Goal: Find specific page/section: Find specific page/section

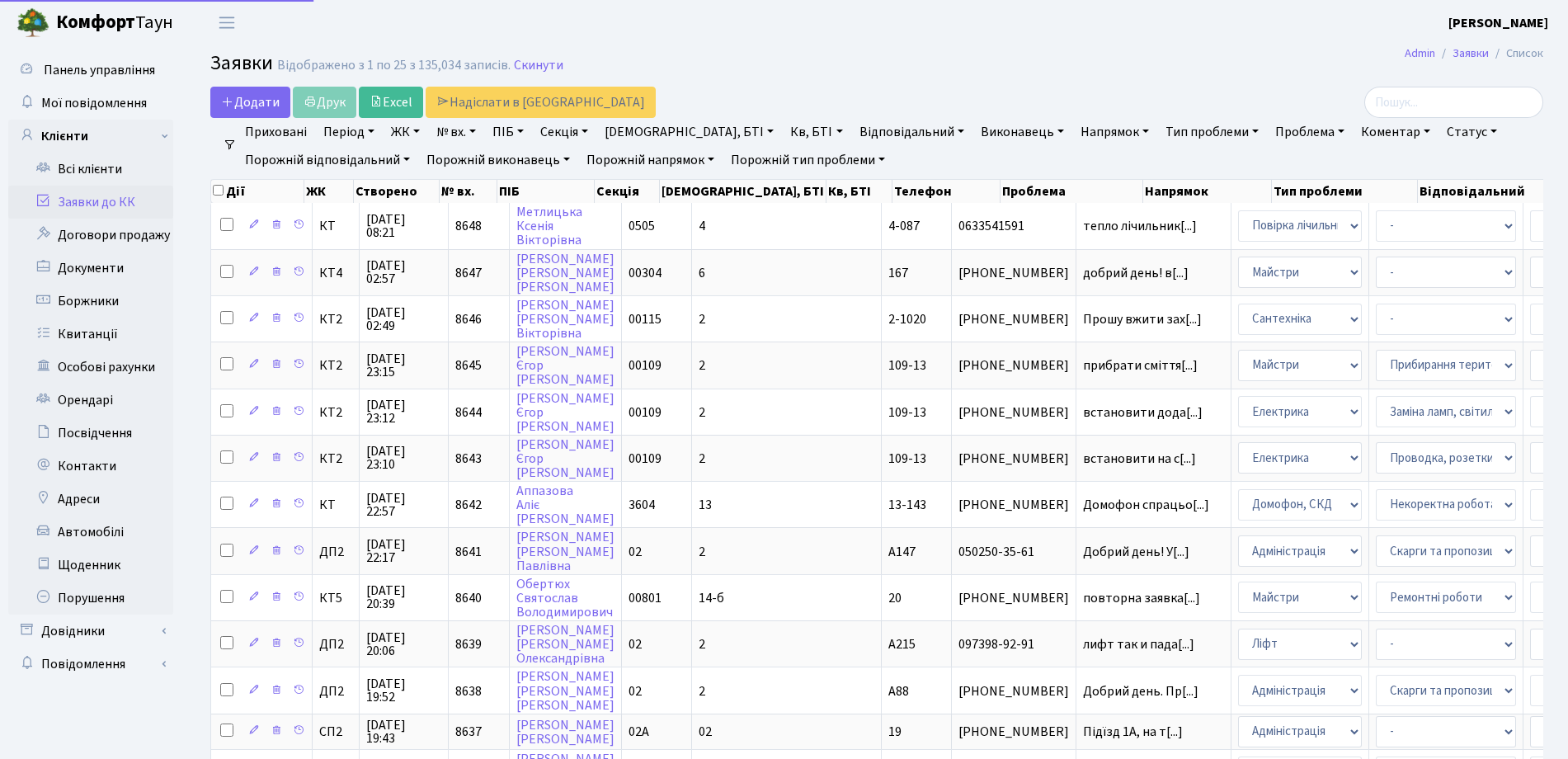
select select "25"
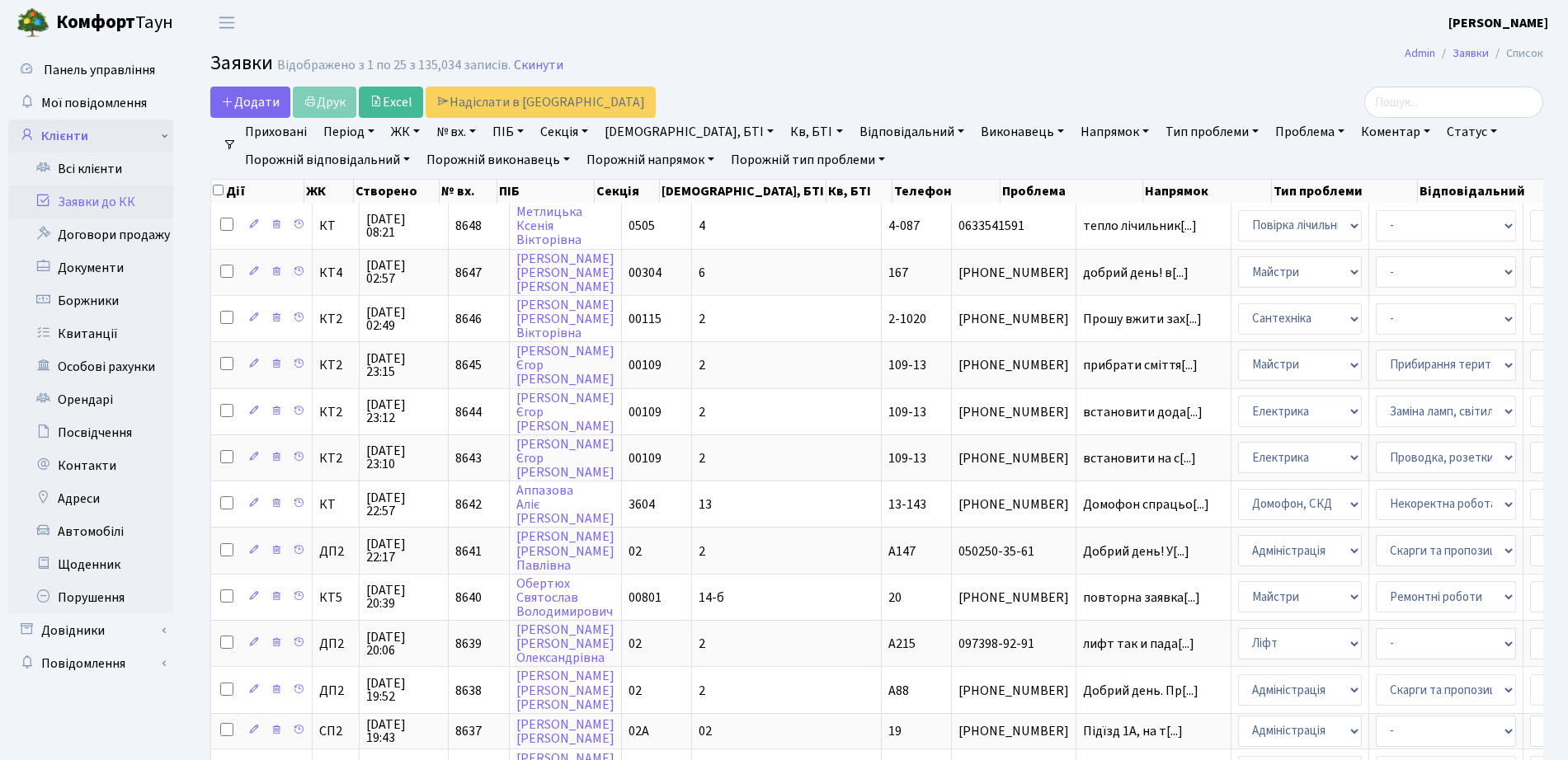
click at [86, 135] on link "Клієнти" at bounding box center [91, 136] width 165 height 33
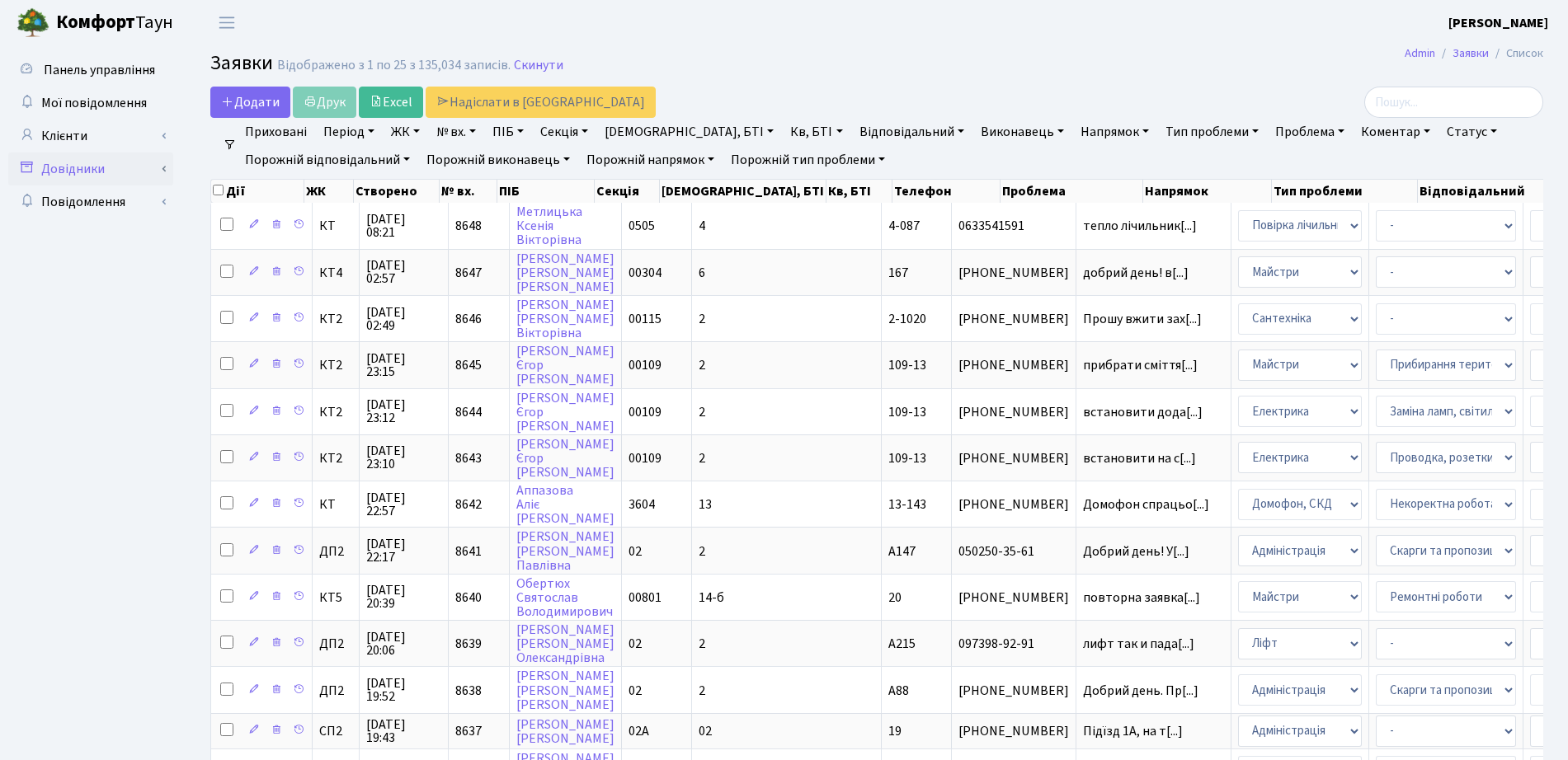
click at [107, 180] on link "Довідники" at bounding box center [91, 169] width 165 height 33
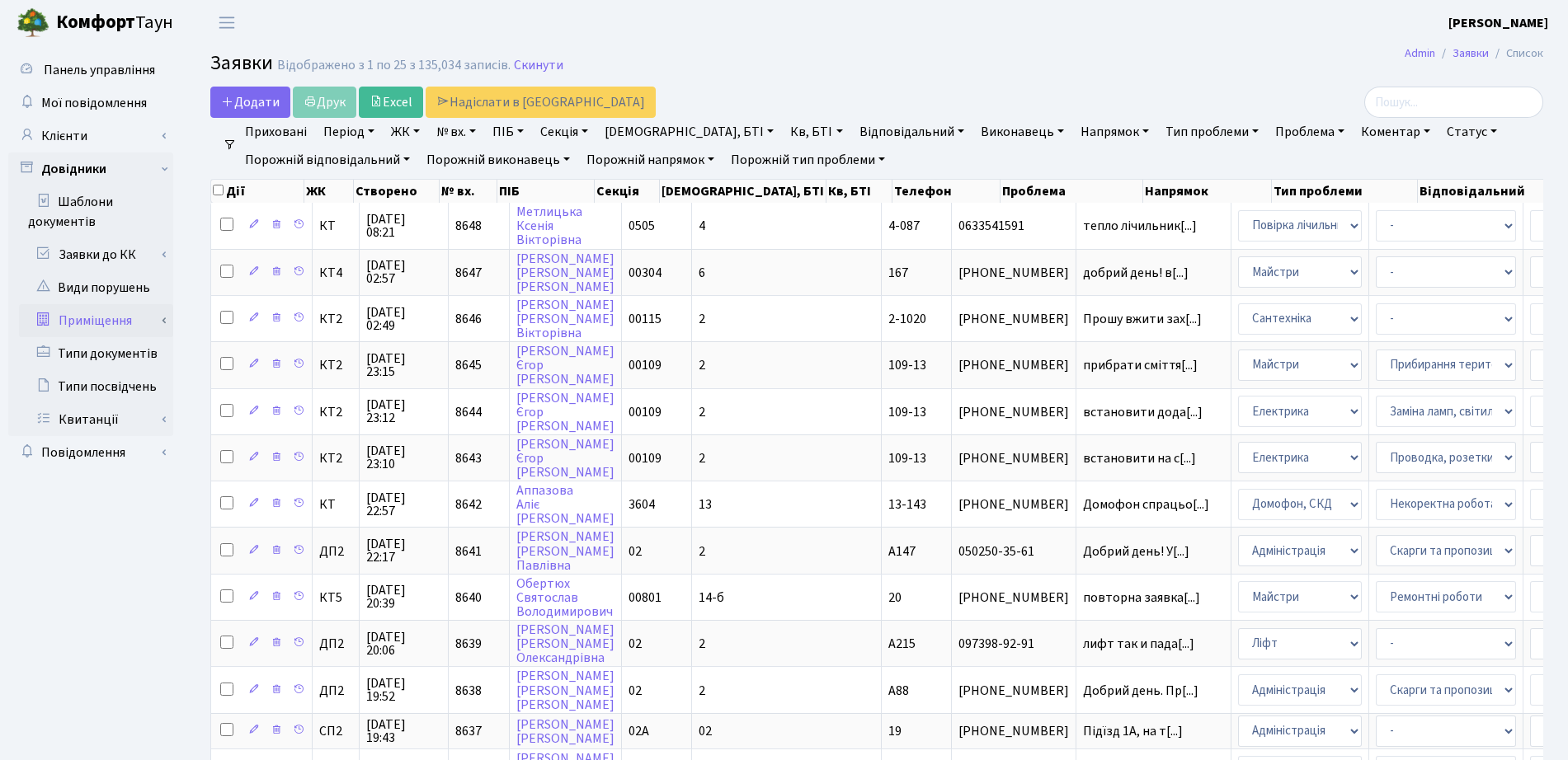
click at [112, 321] on link "Приміщення" at bounding box center [96, 321] width 154 height 33
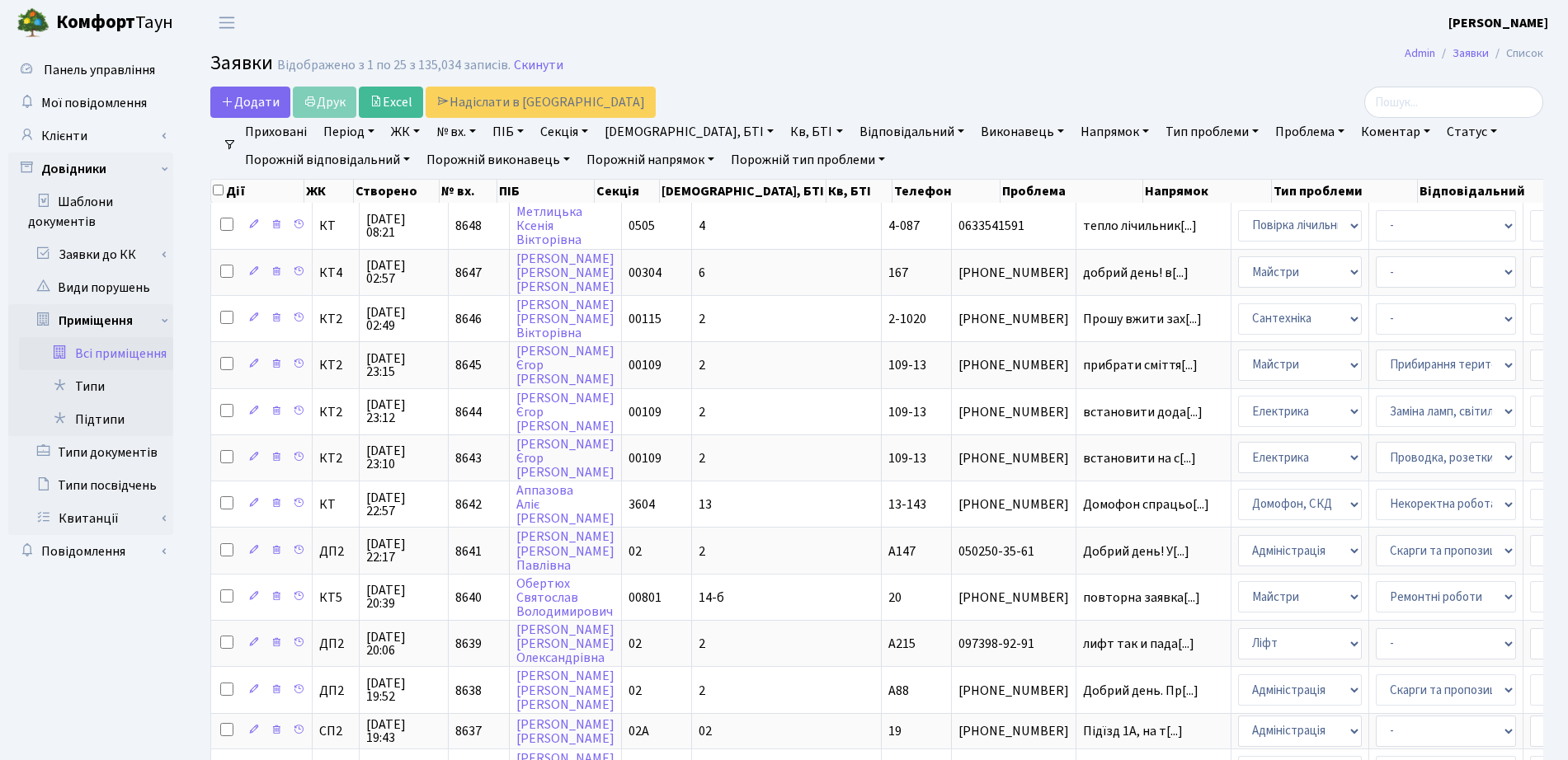
click at [118, 352] on link "Всі приміщення" at bounding box center [96, 353] width 154 height 33
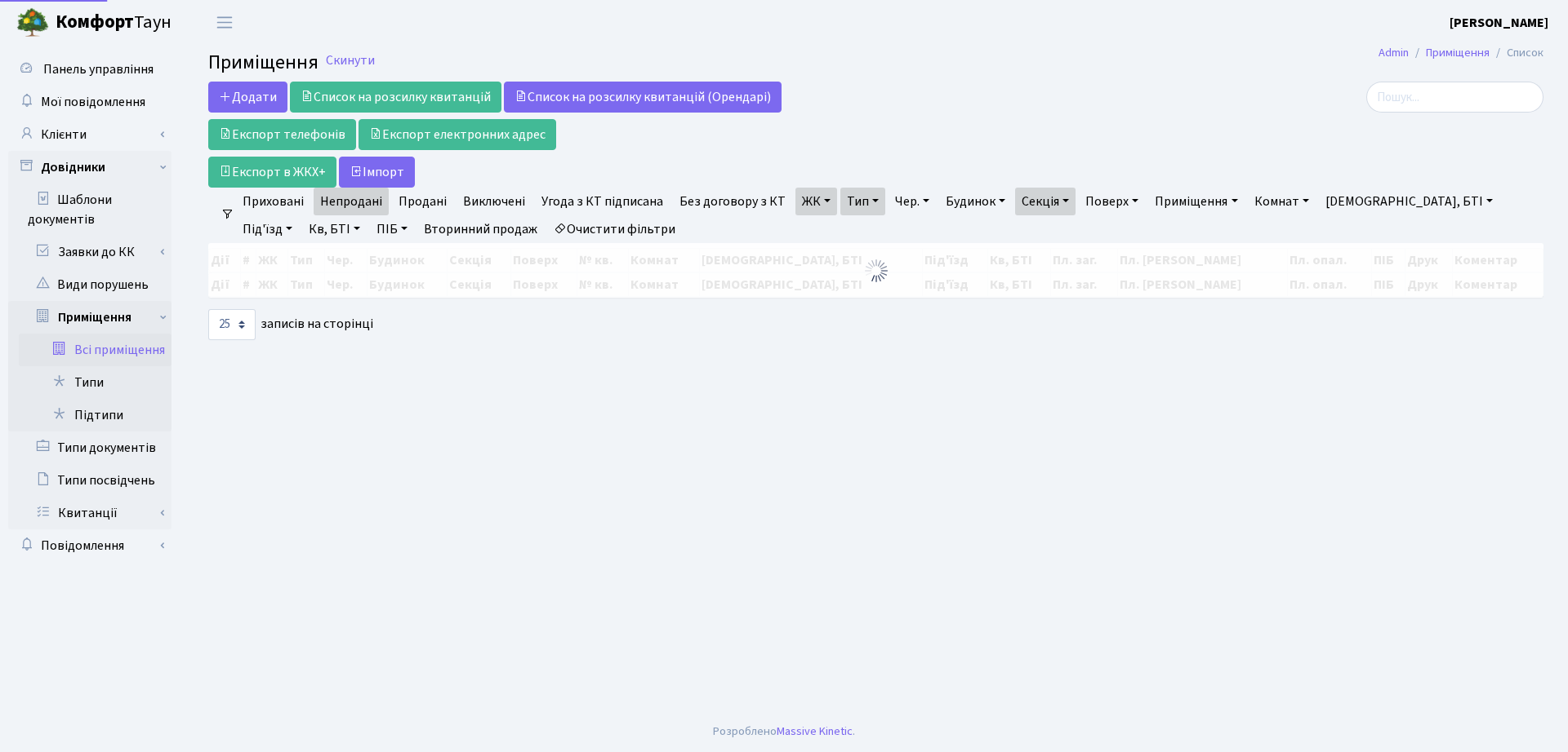
select select "25"
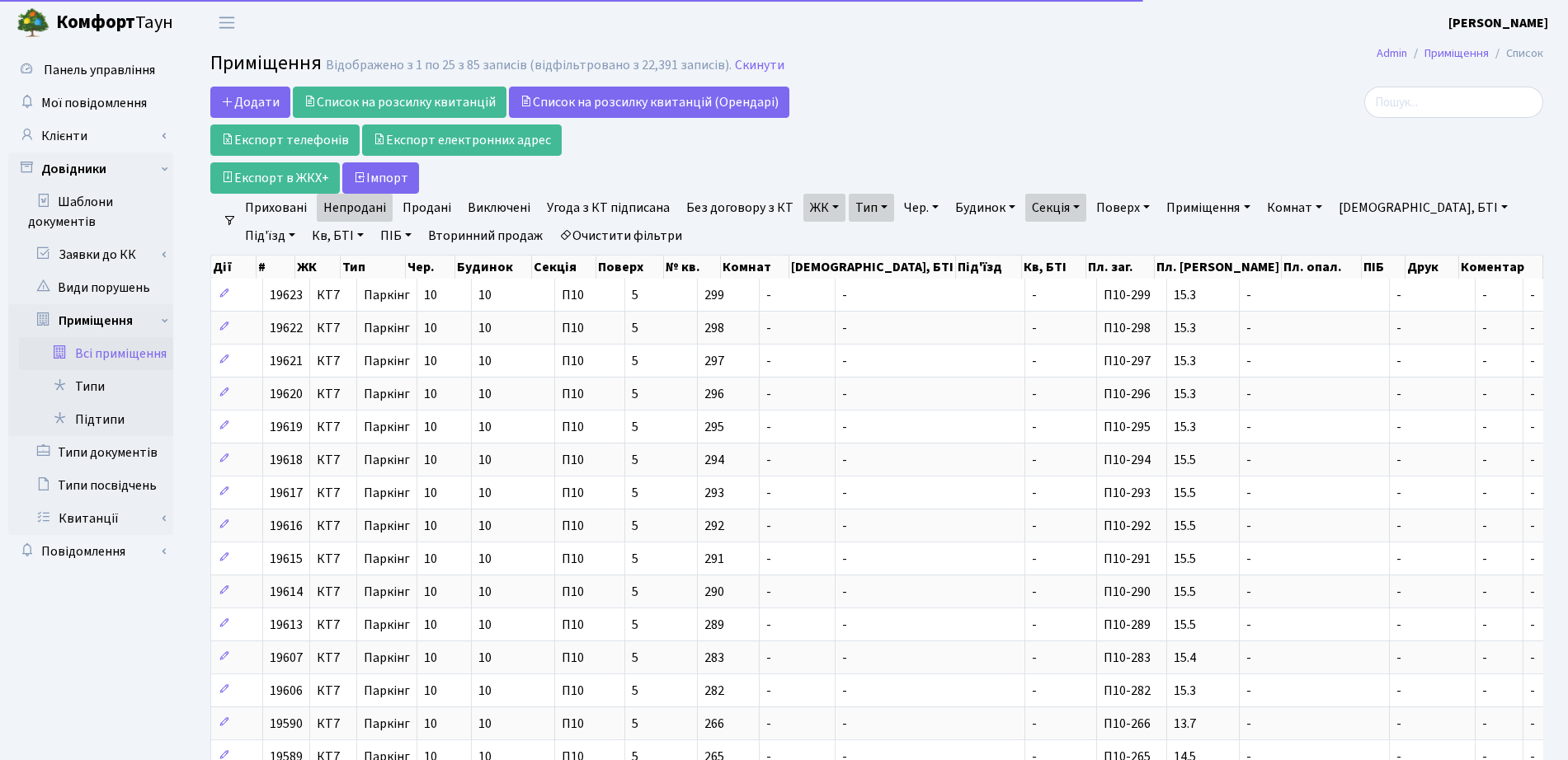
click at [586, 240] on link "Очистити фільтри" at bounding box center [621, 235] width 136 height 28
select select
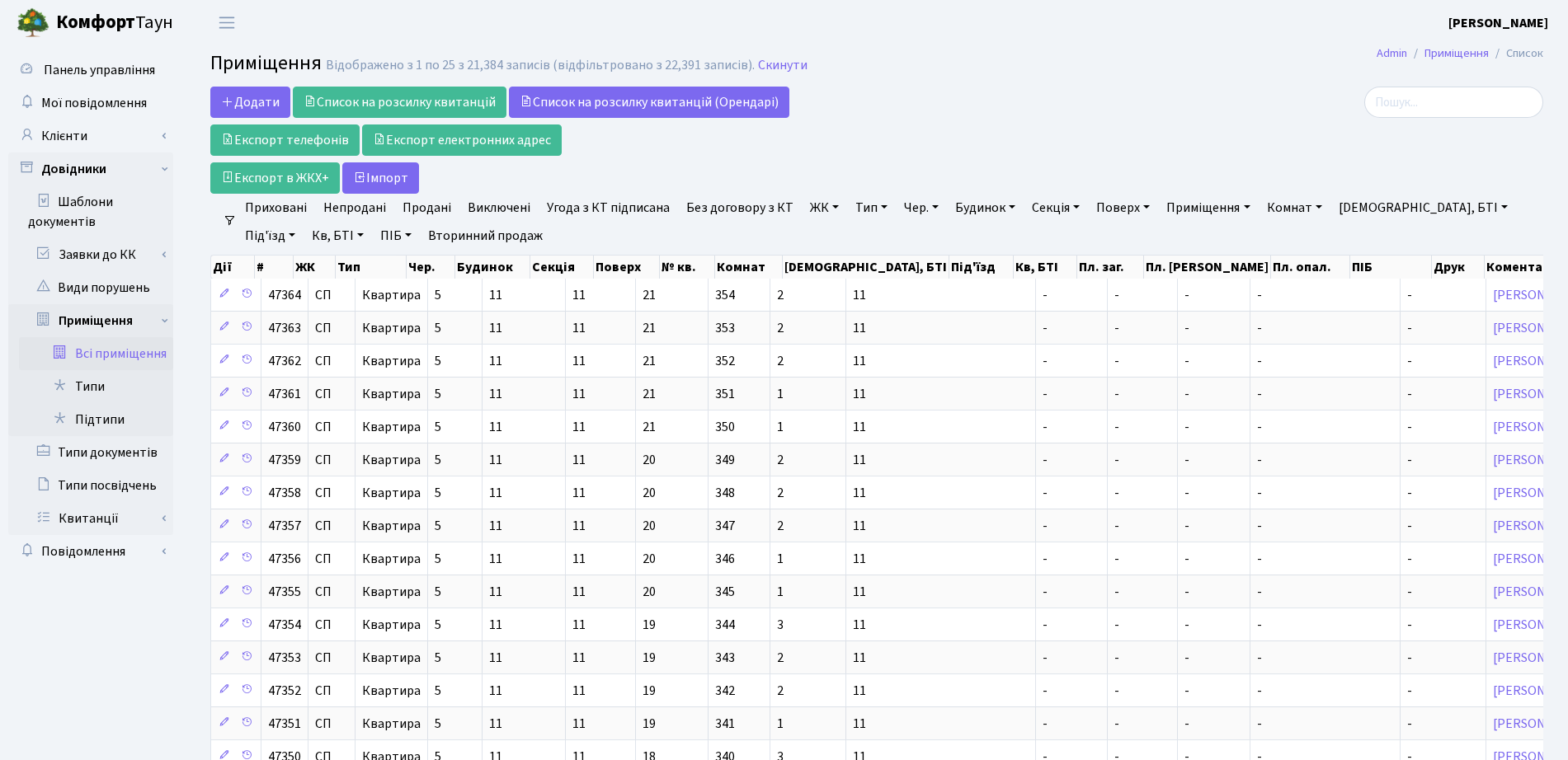
click at [803, 213] on link "ЖК" at bounding box center [824, 208] width 42 height 28
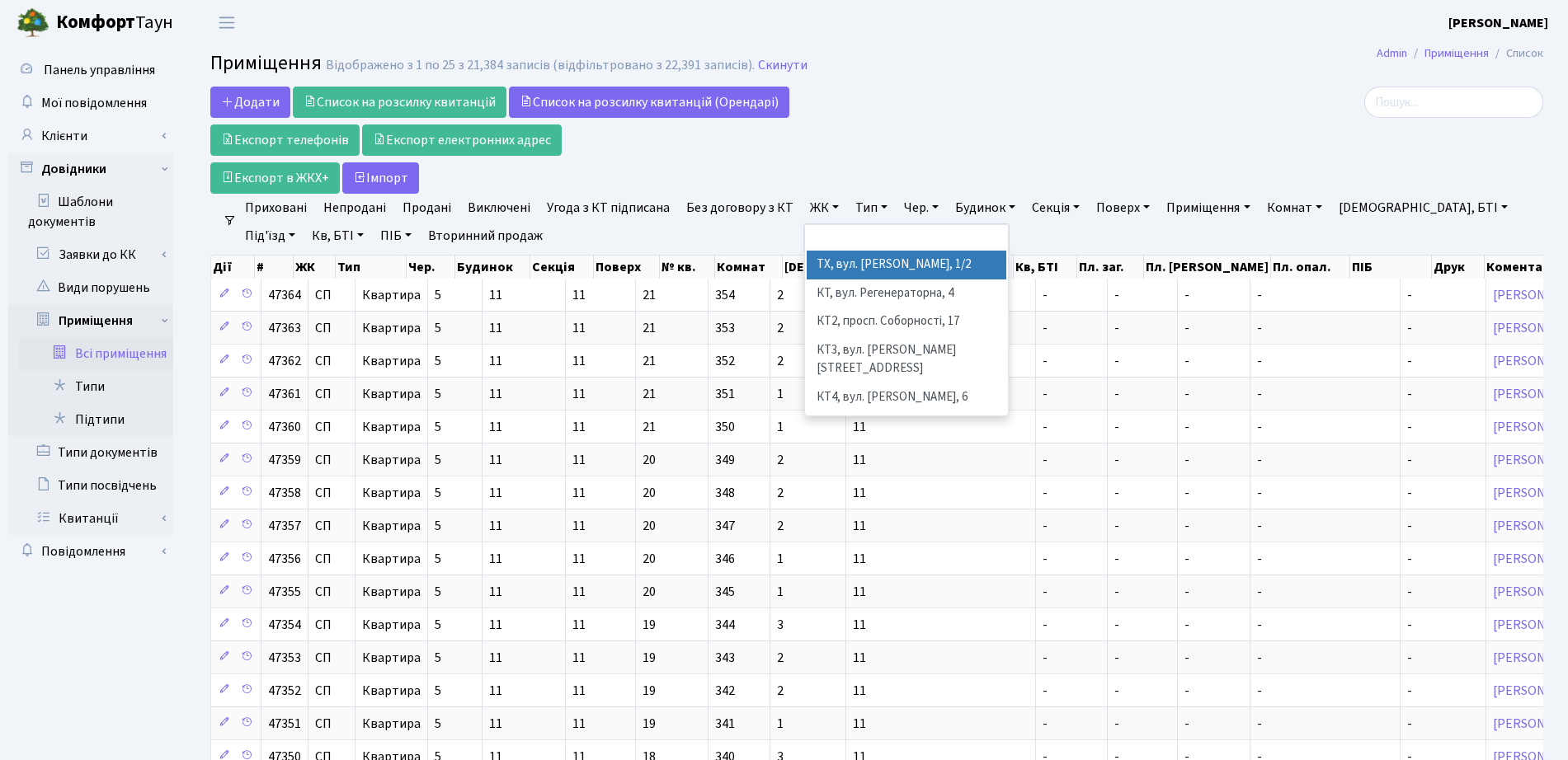
click at [865, 262] on li "ТХ, вул. [PERSON_NAME], 1/2" at bounding box center [907, 265] width 200 height 28
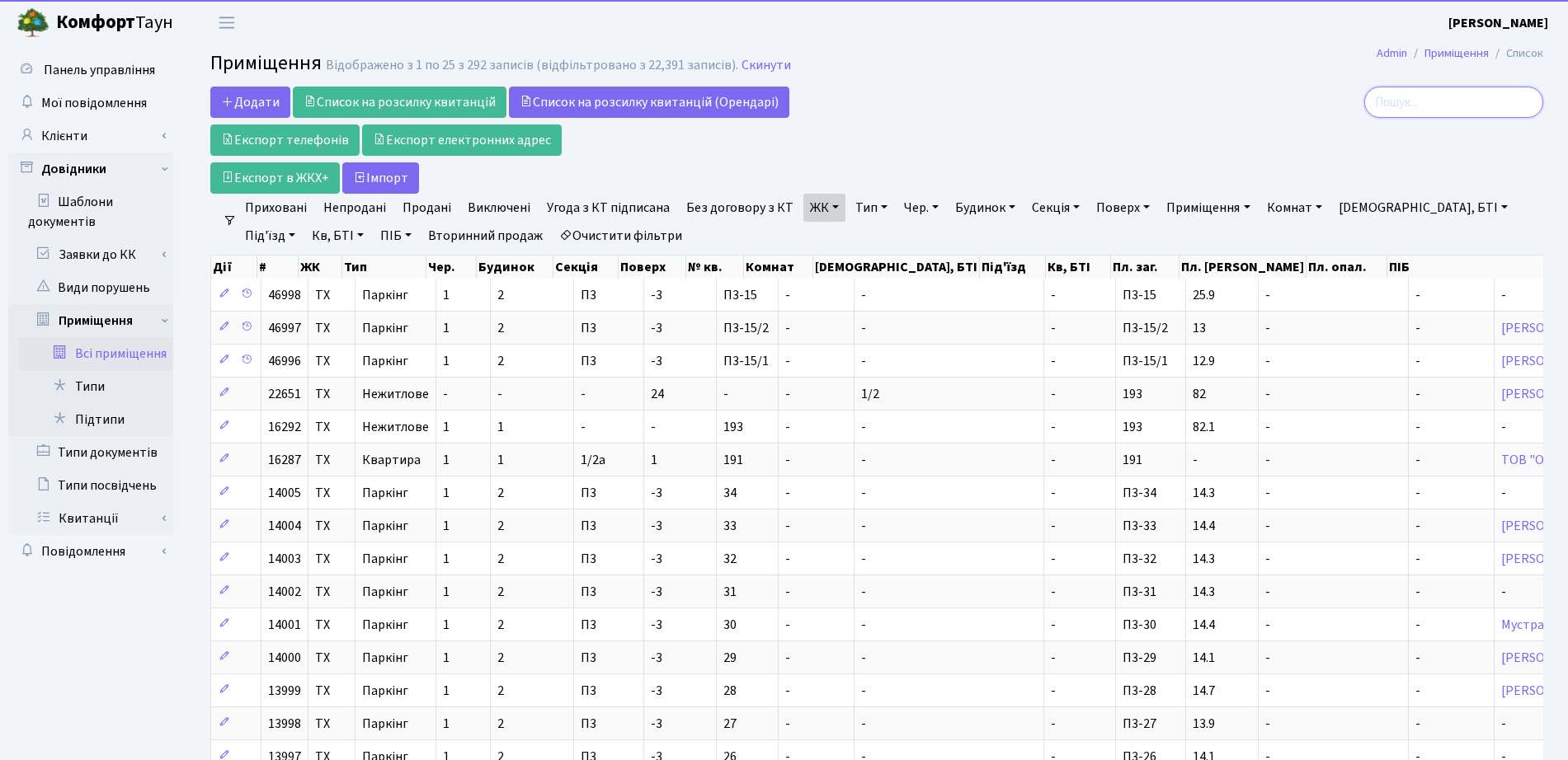
click at [1428, 106] on input "search" at bounding box center [1454, 102] width 179 height 31
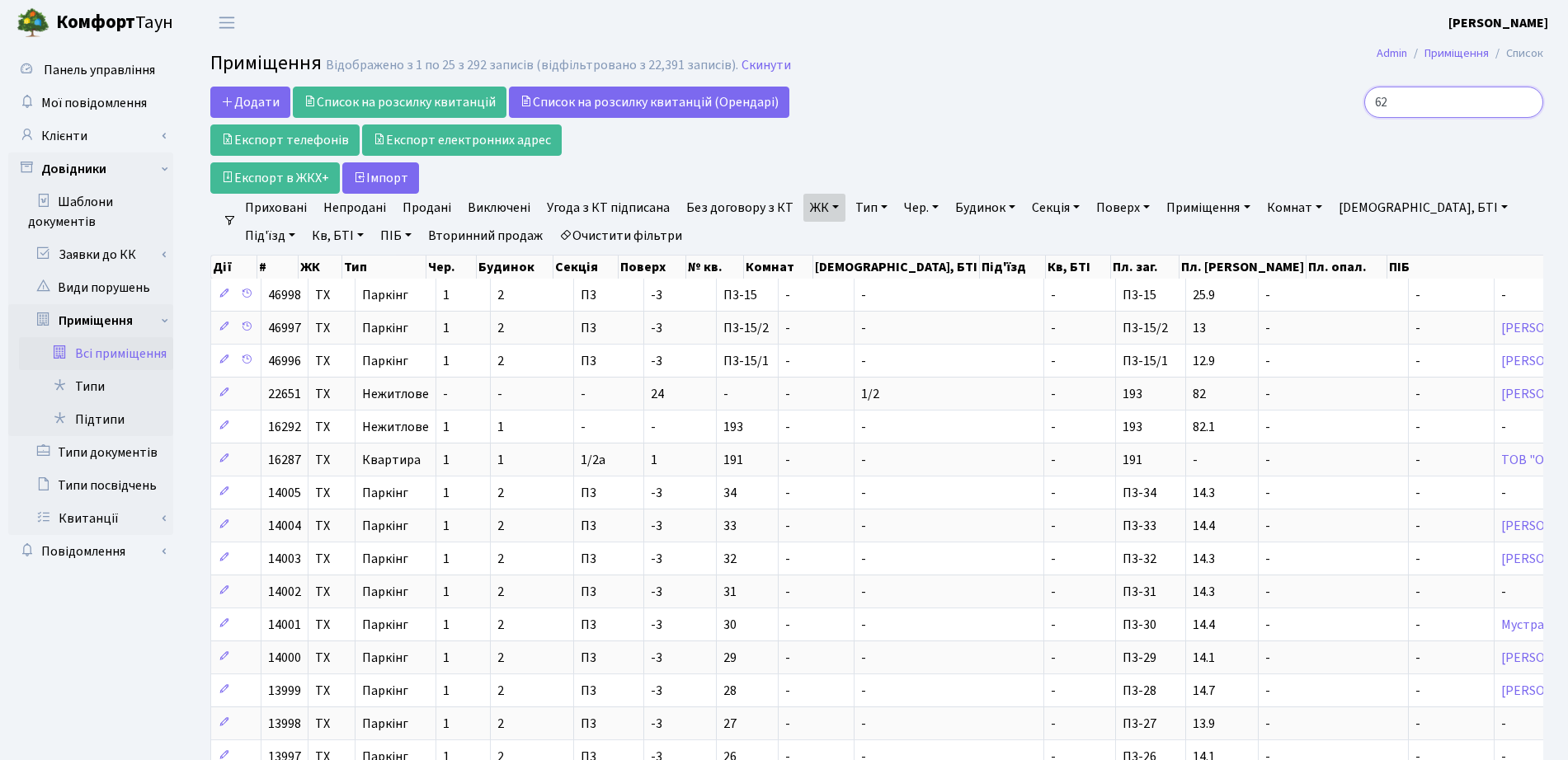
type input "62"
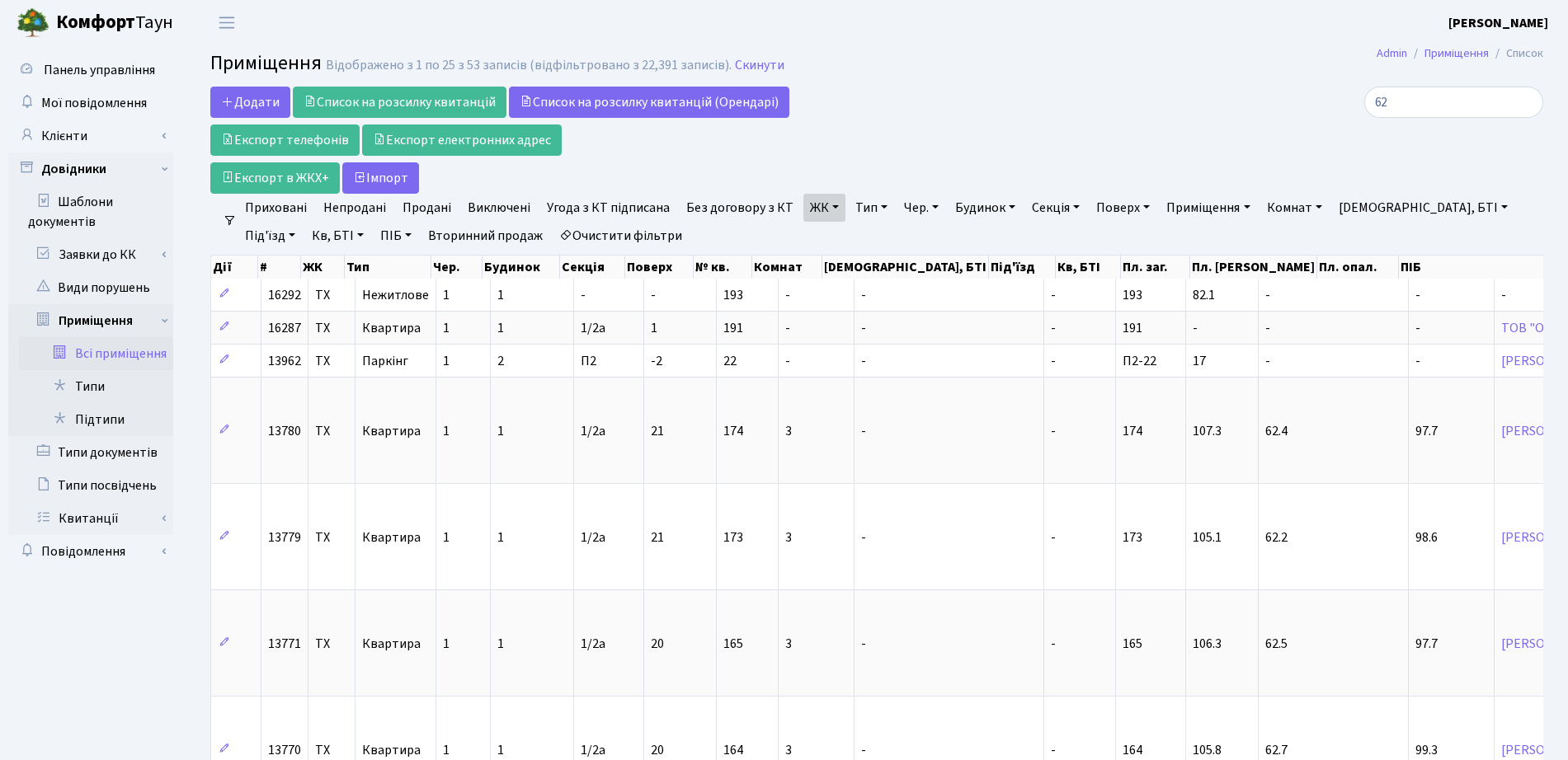
click at [875, 202] on link "Тип" at bounding box center [871, 208] width 46 height 28
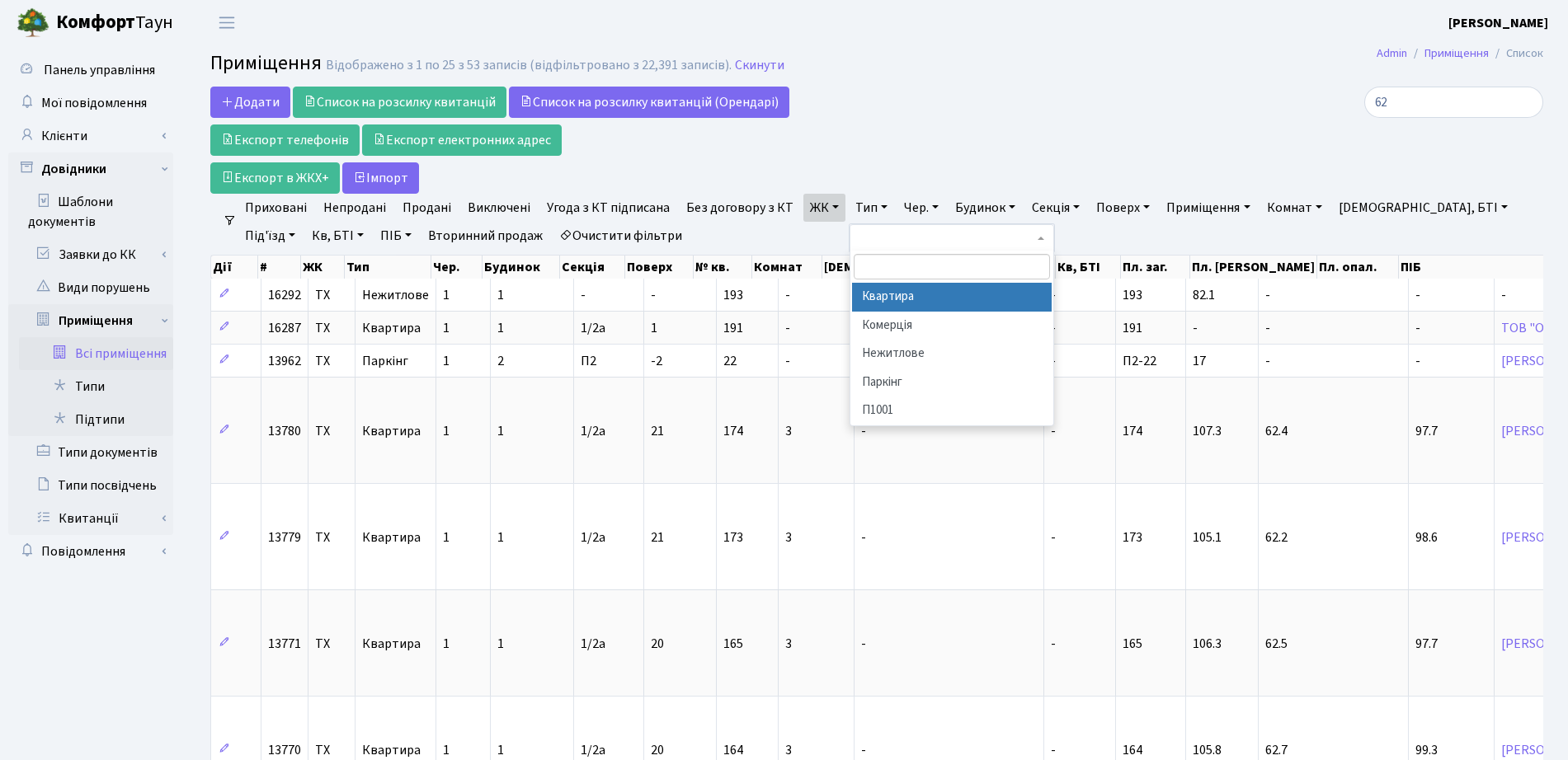
click at [872, 292] on li "Квартира" at bounding box center [953, 296] width 200 height 28
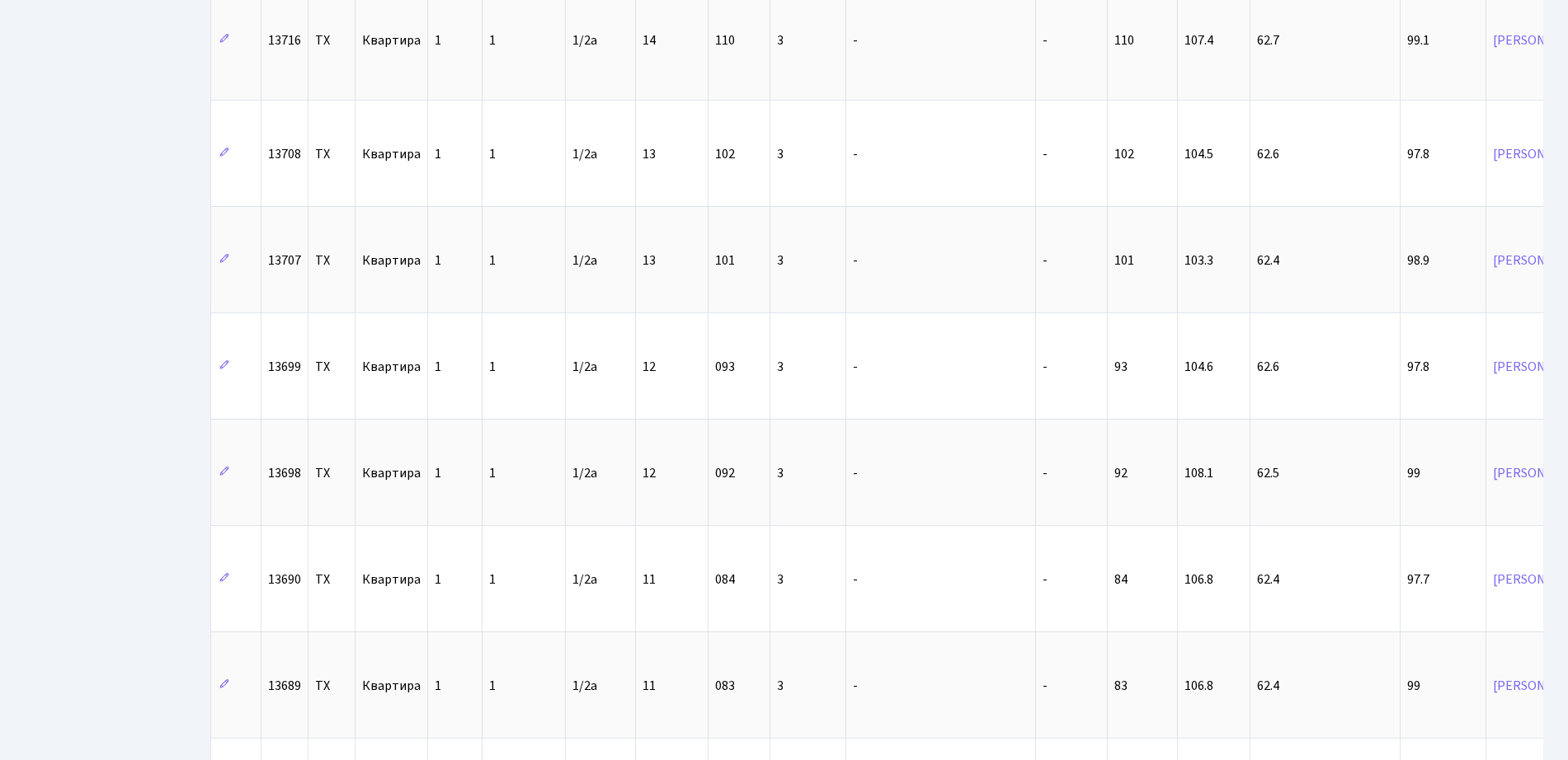
scroll to position [2144, 0]
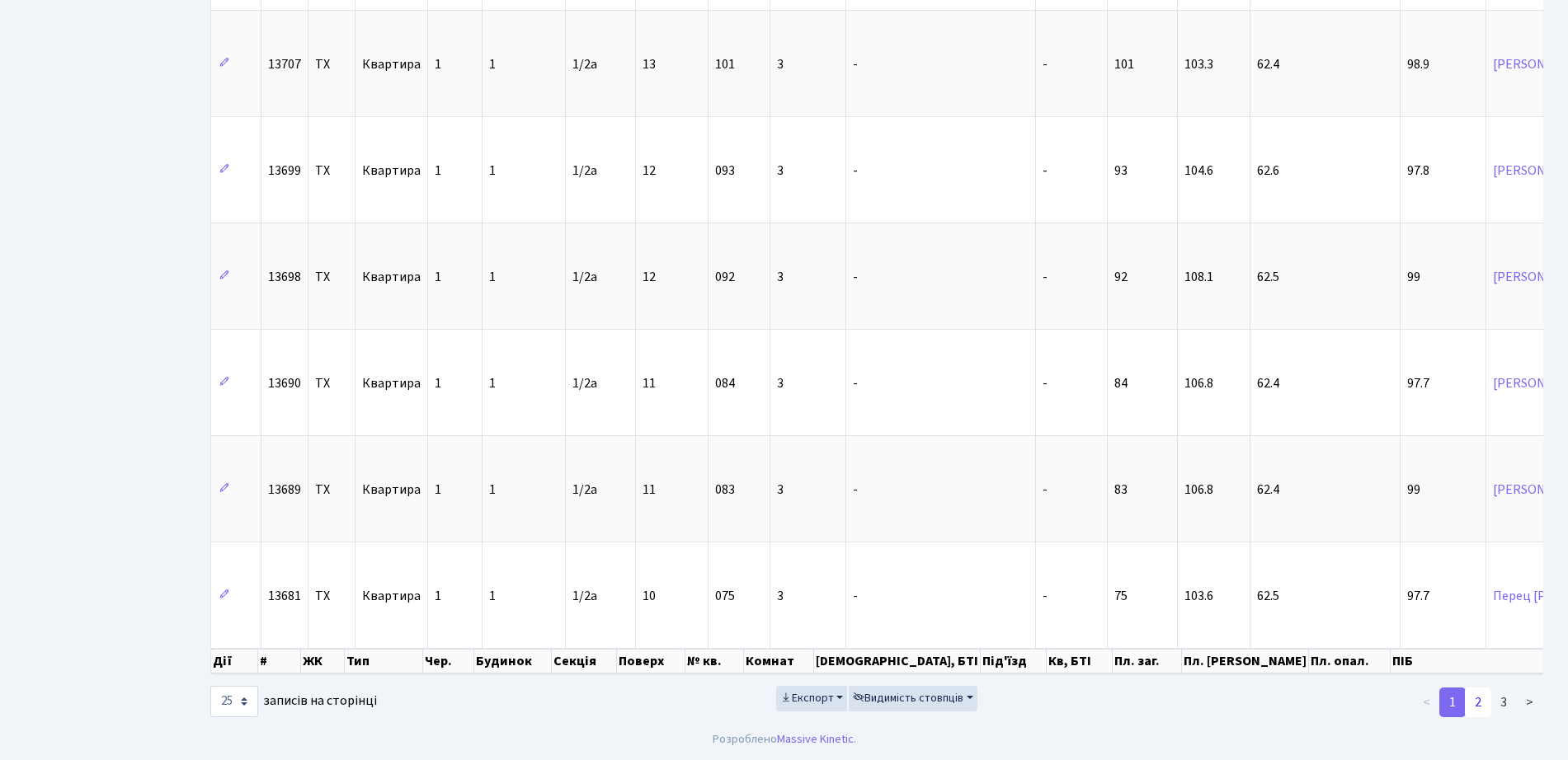
click at [1478, 708] on link "2" at bounding box center [1478, 702] width 27 height 29
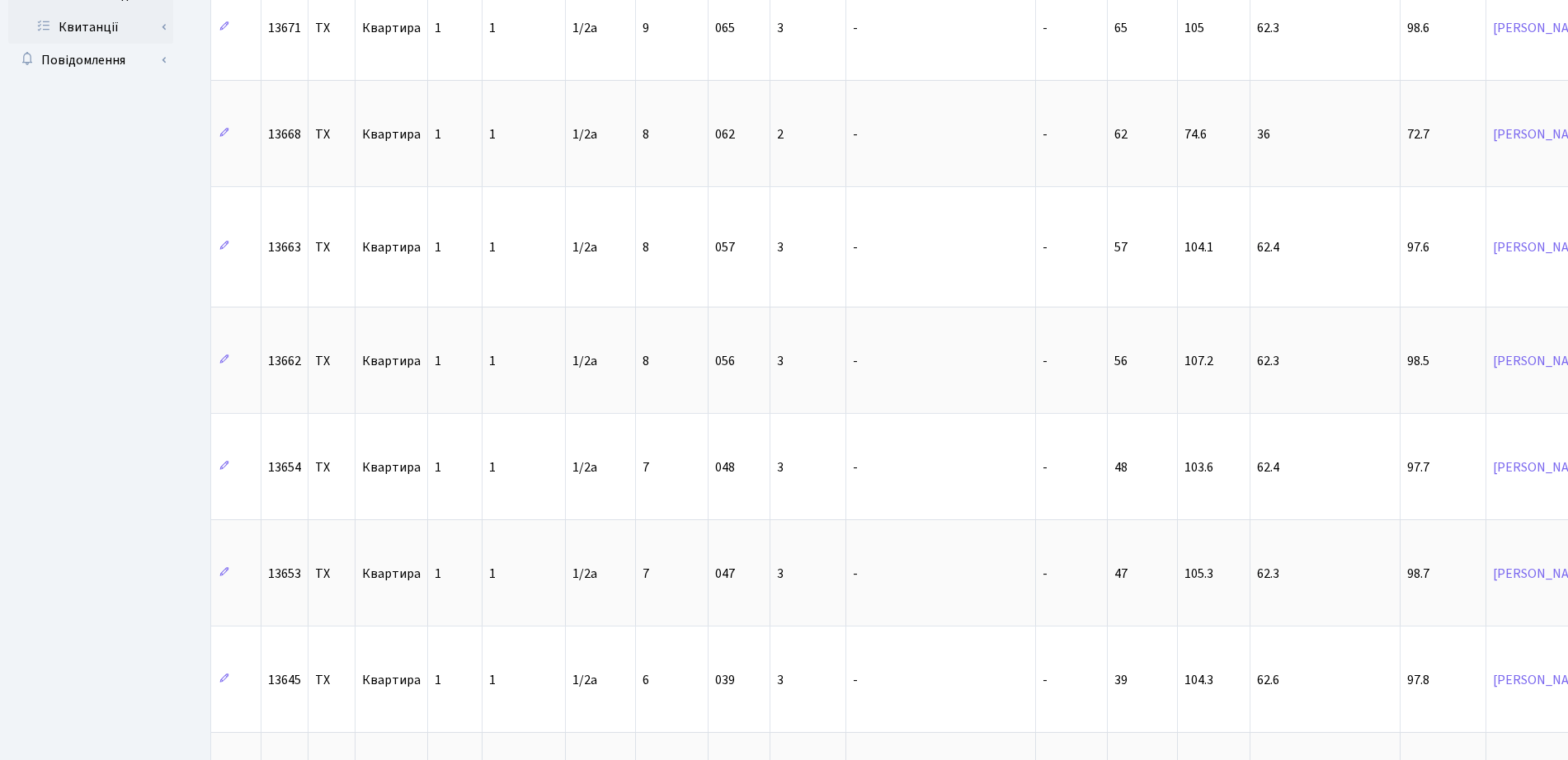
scroll to position [287, 0]
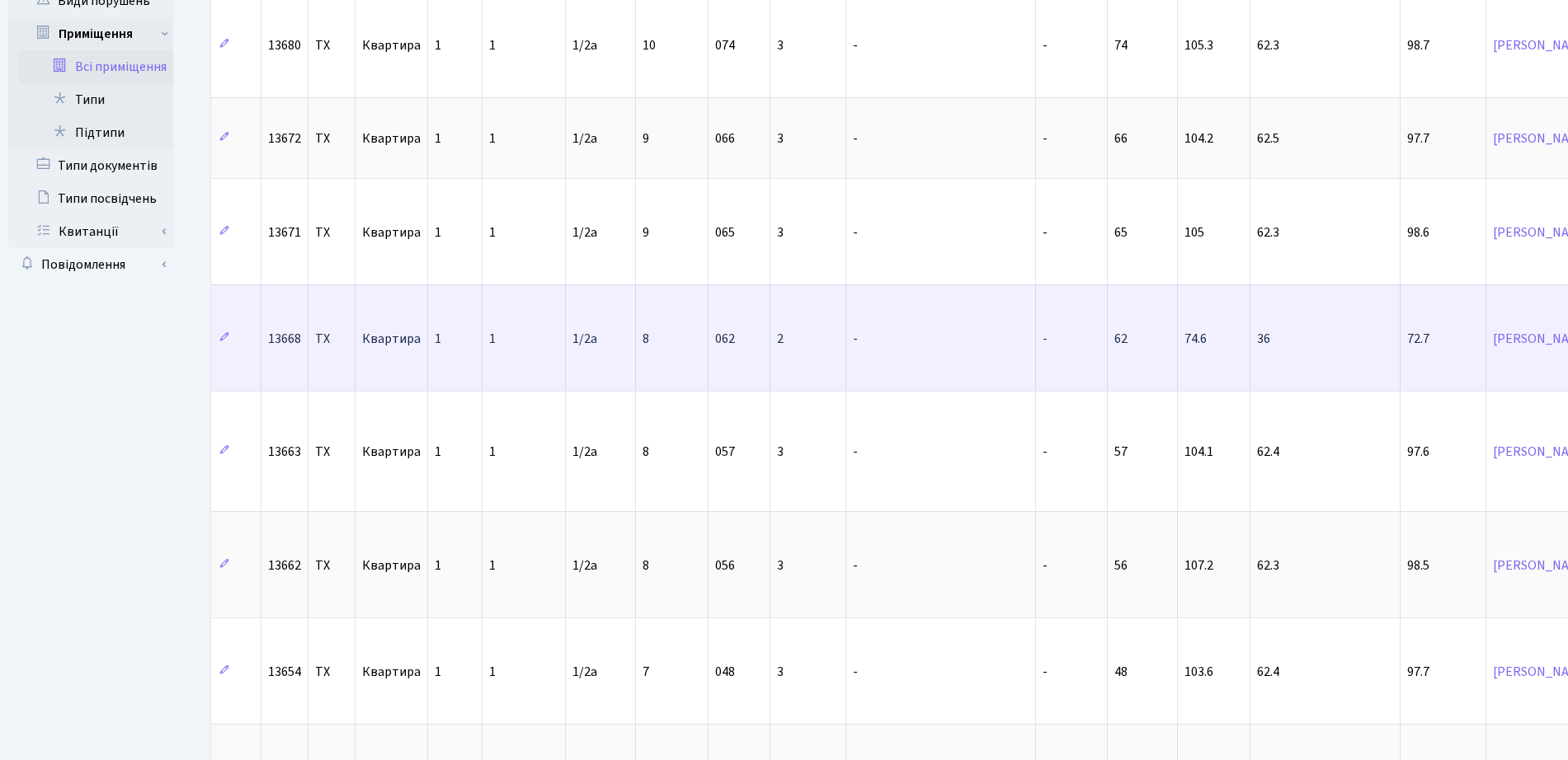
click at [1108, 347] on td "62" at bounding box center [1142, 337] width 70 height 106
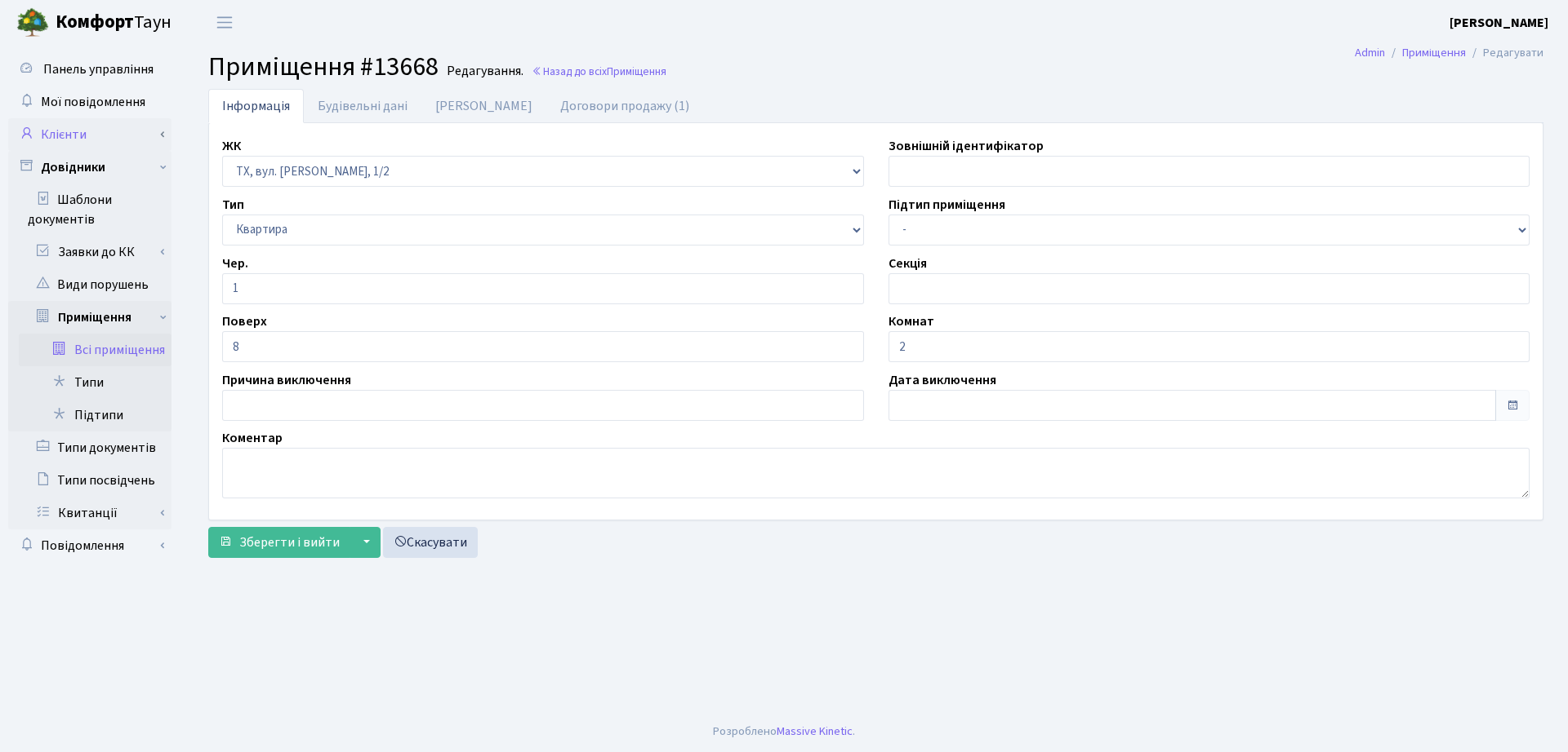
click at [101, 139] on link "Клієнти" at bounding box center [90, 135] width 163 height 32
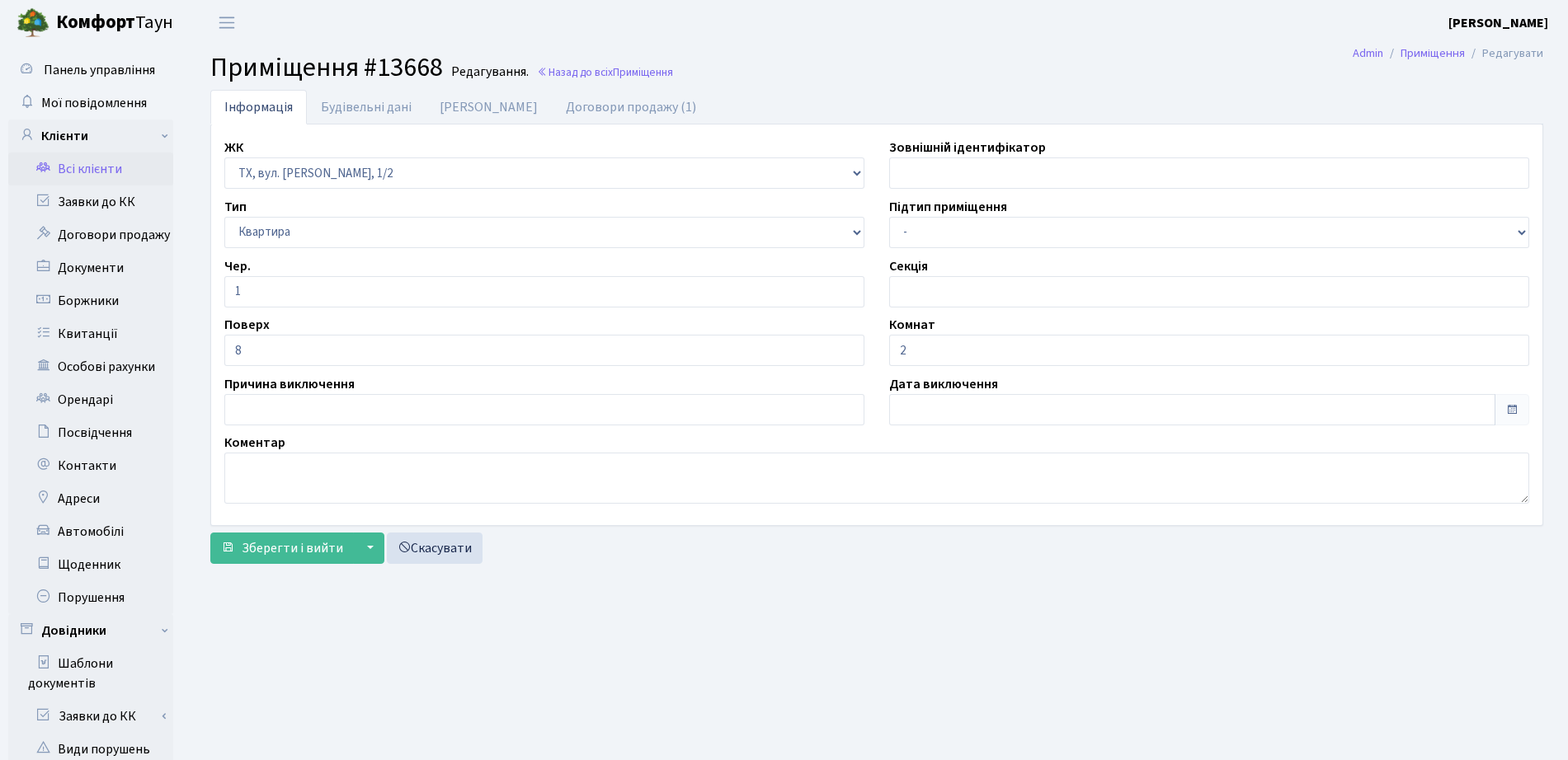
click at [124, 174] on link "Всі клієнти" at bounding box center [91, 169] width 165 height 33
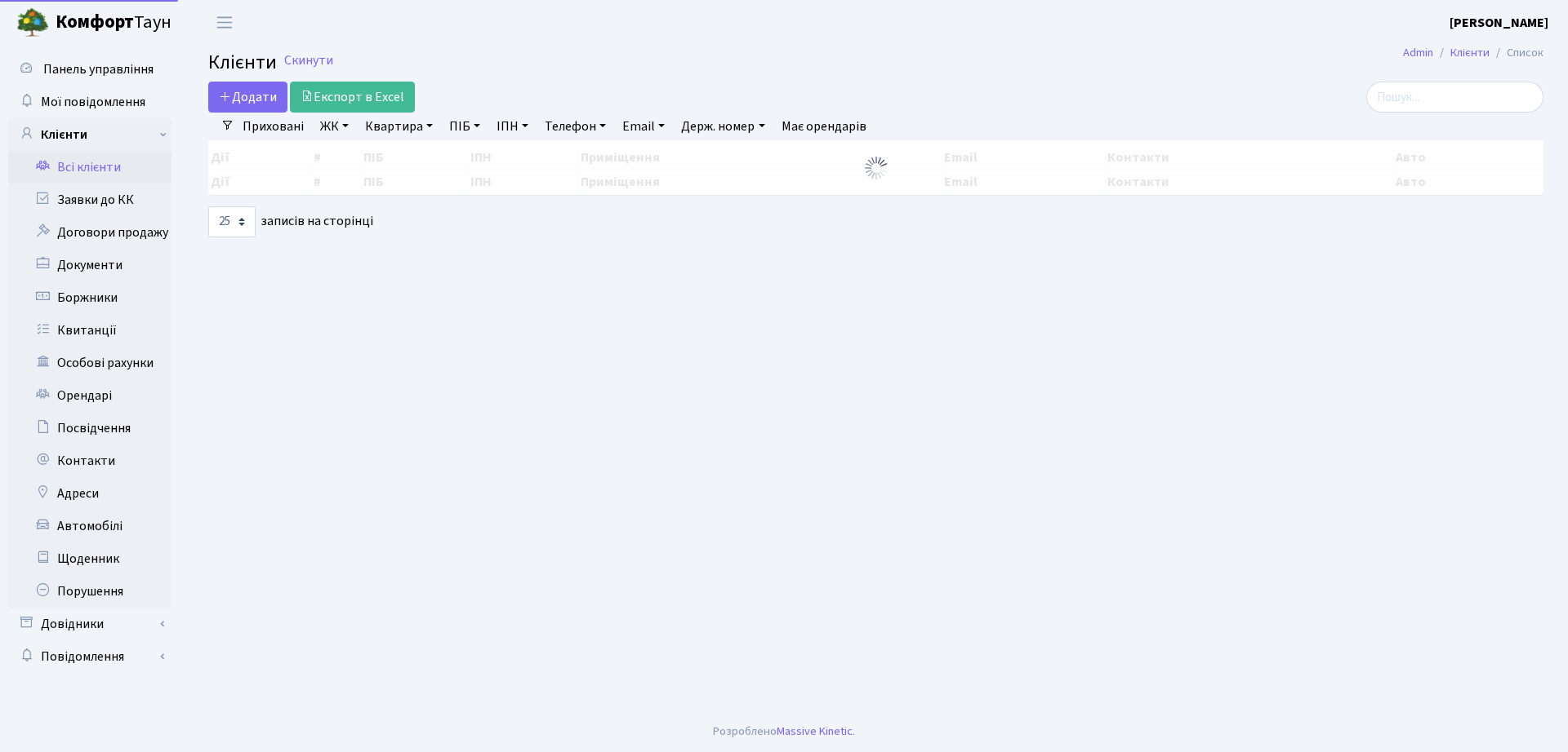
select select "25"
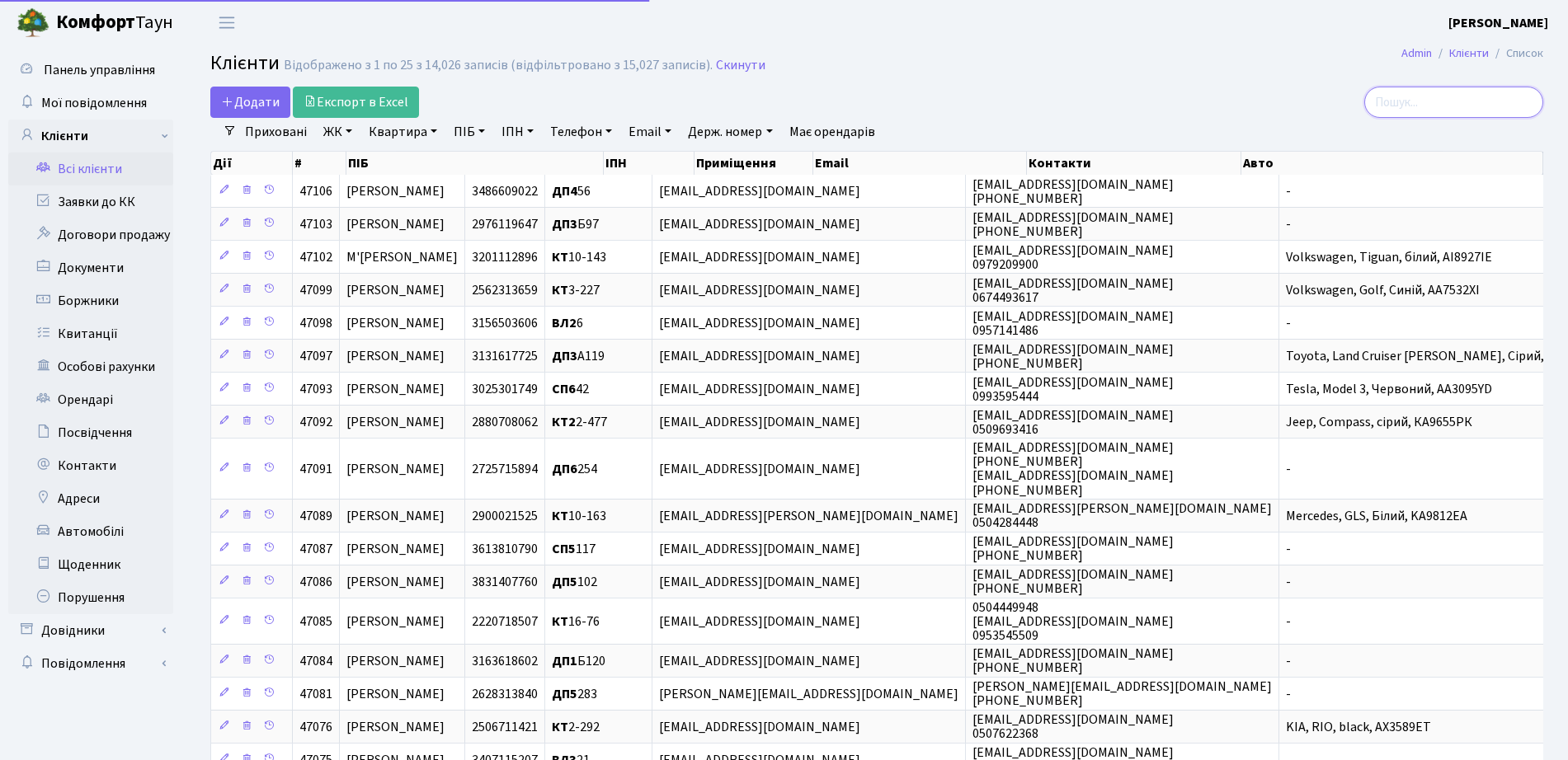
click at [1492, 104] on input "search" at bounding box center [1454, 102] width 179 height 31
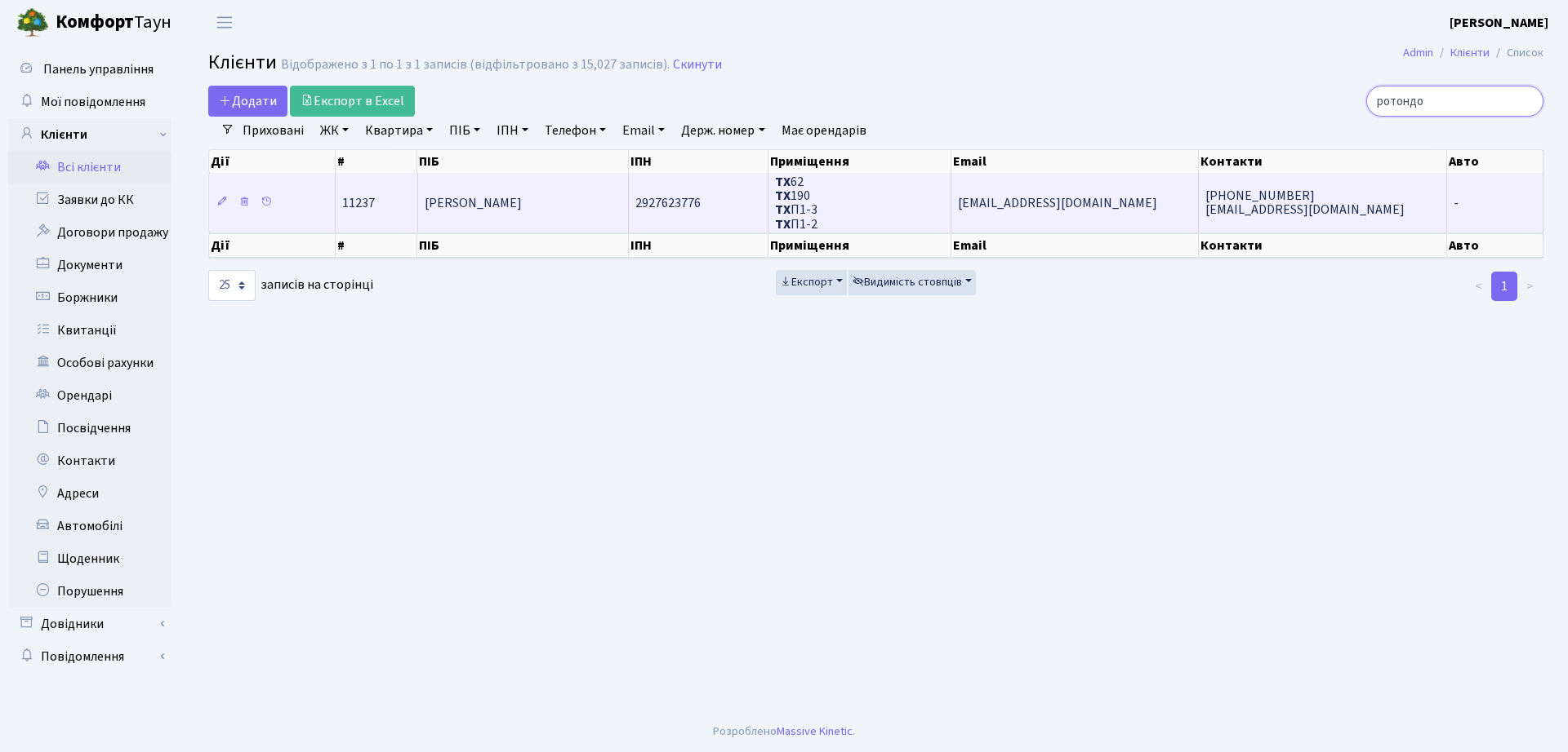
type input "ротондо"
click at [755, 214] on td "2927623776" at bounding box center [699, 202] width 140 height 59
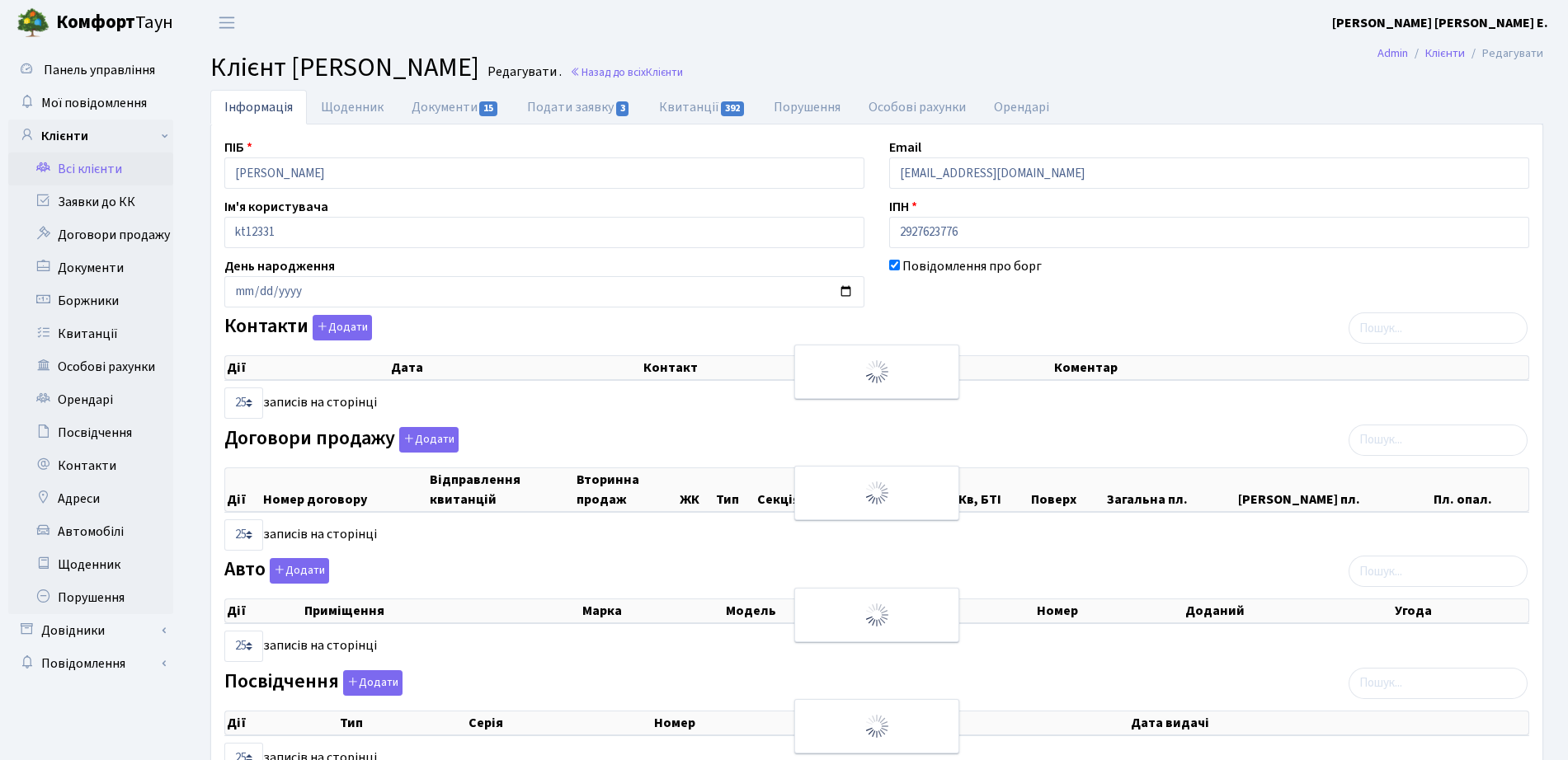
select select "25"
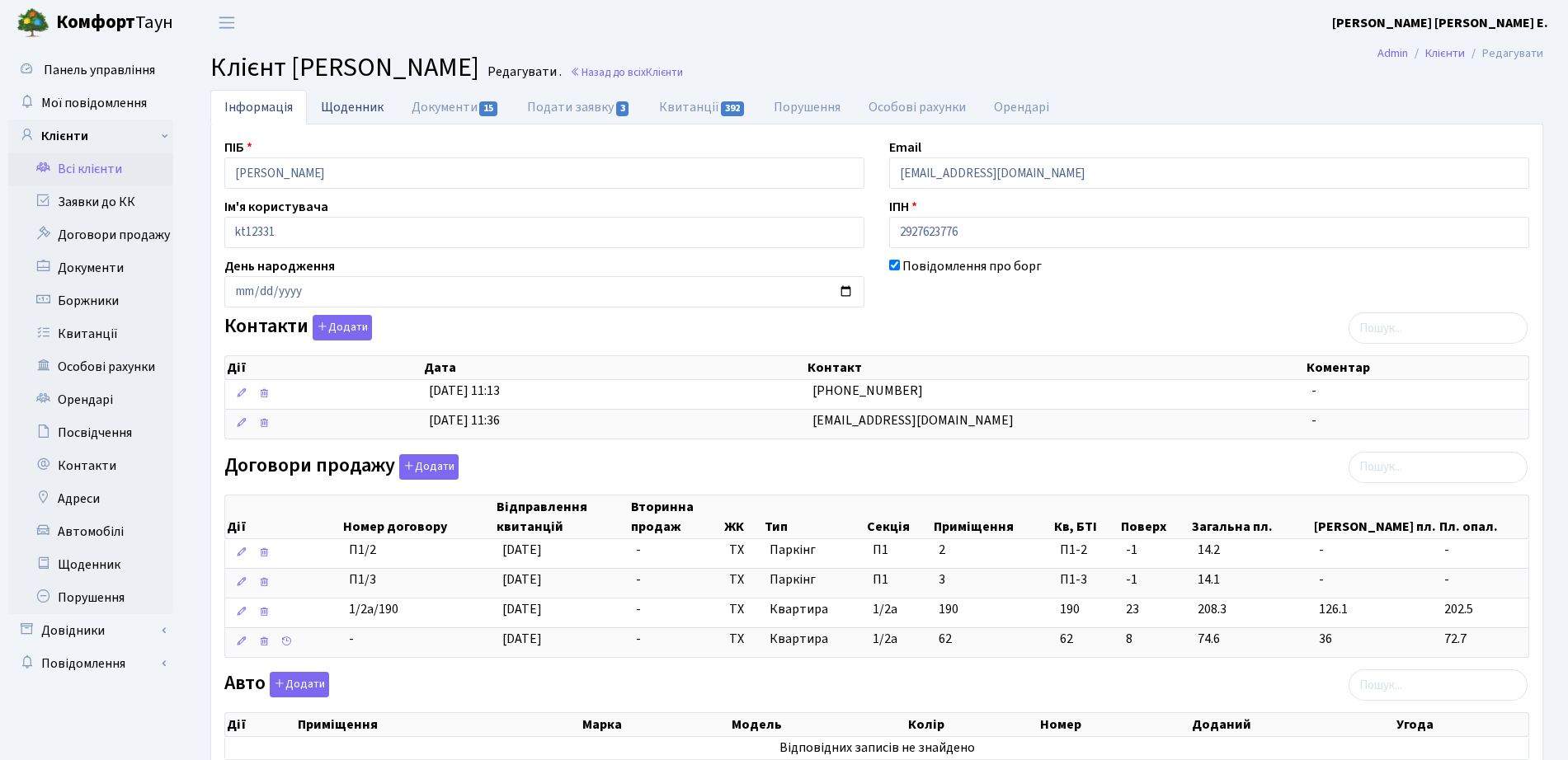
click at [353, 94] on link "Щоденник" at bounding box center [352, 106] width 91 height 34
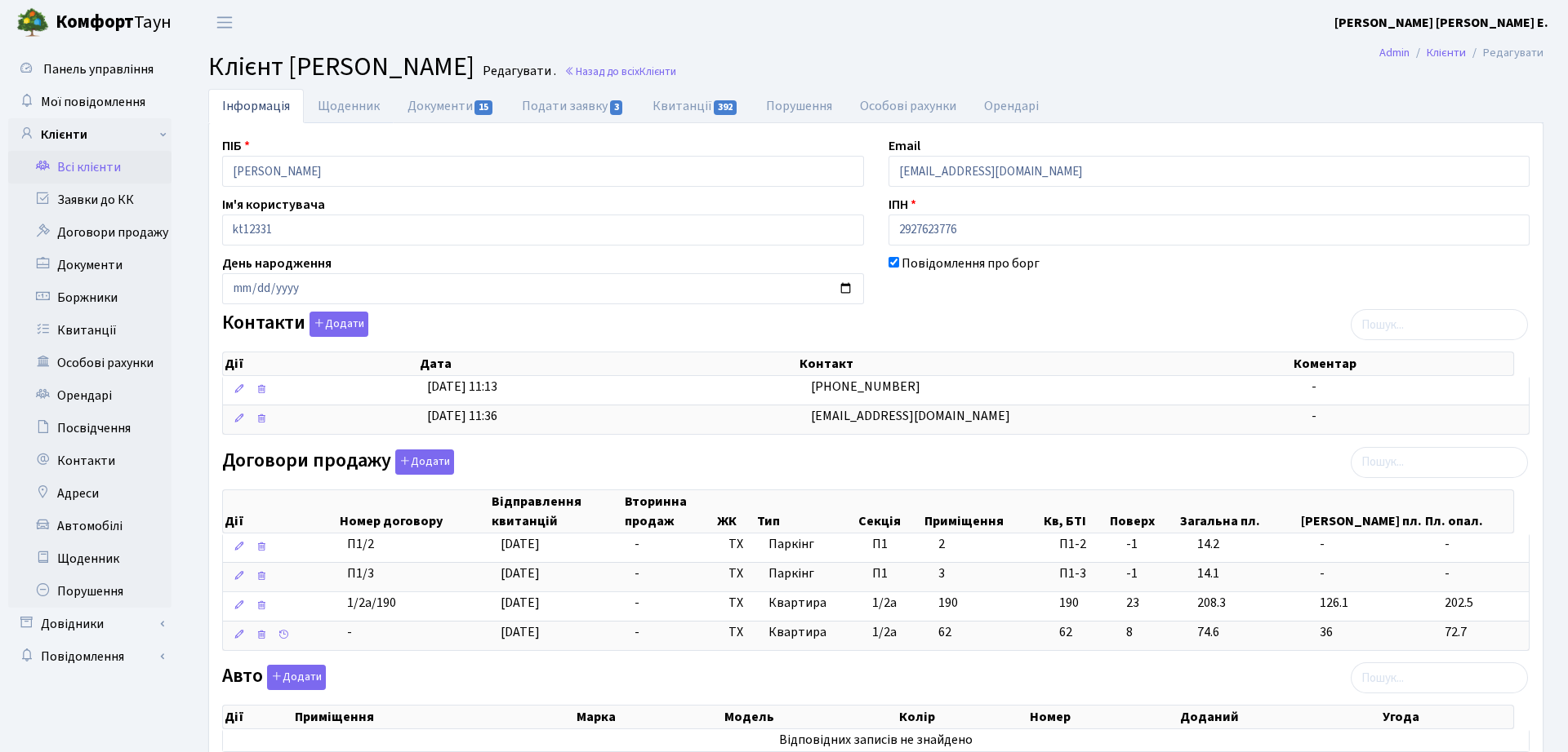
select select "25"
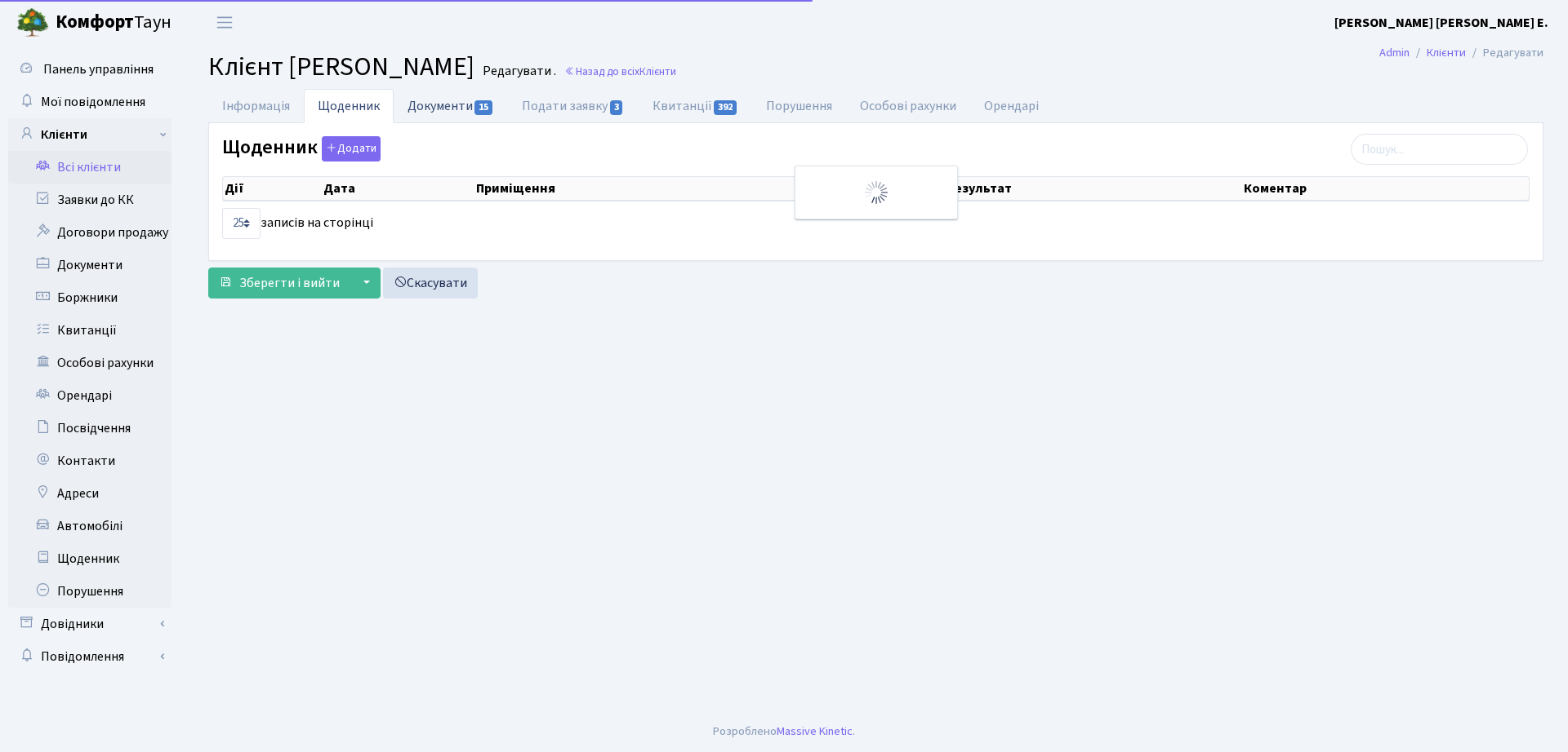
click at [468, 105] on link "Документи 15" at bounding box center [450, 105] width 114 height 33
select select "25"
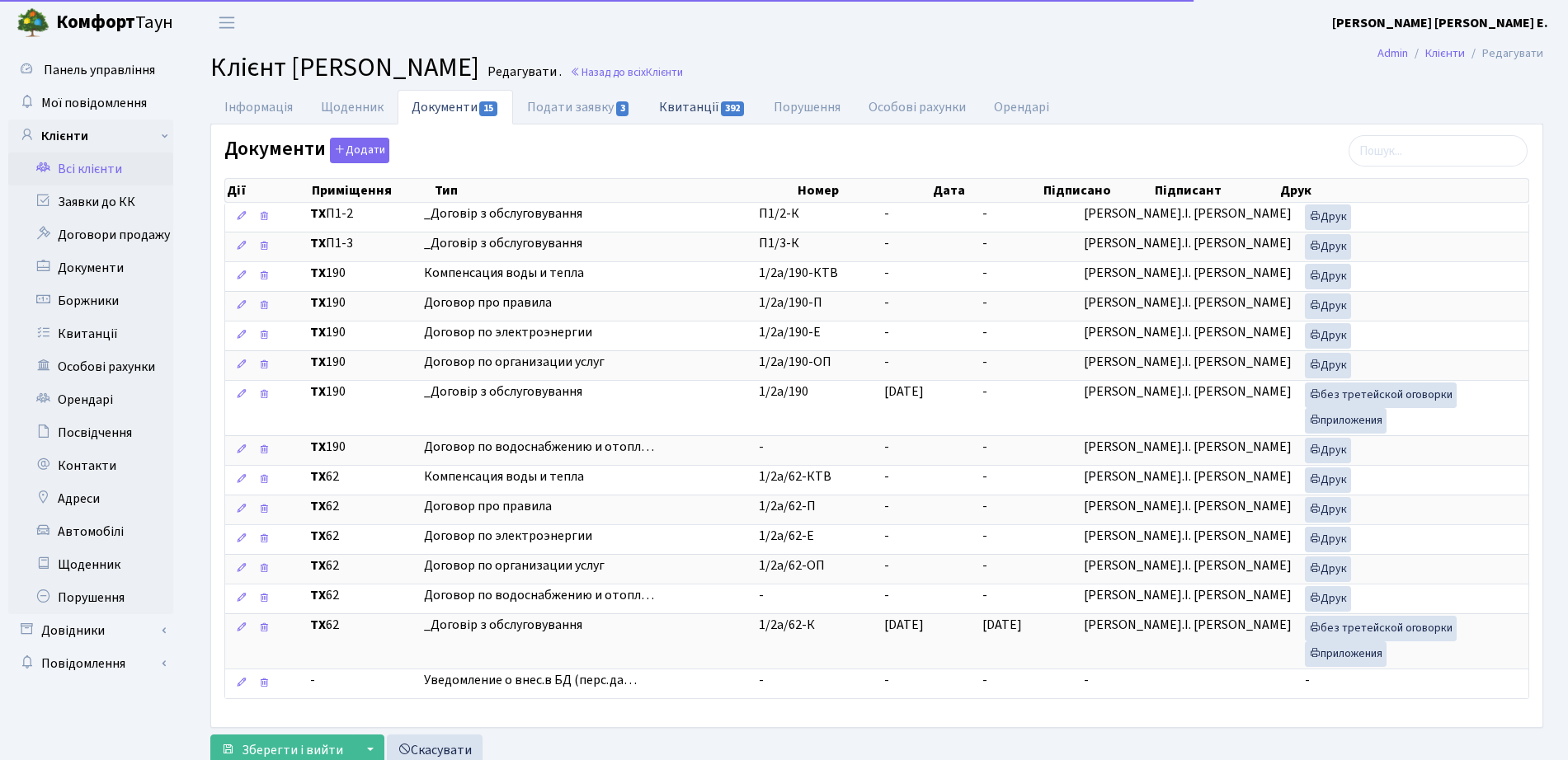
click at [737, 102] on span "392" at bounding box center [733, 109] width 23 height 15
select select "25"
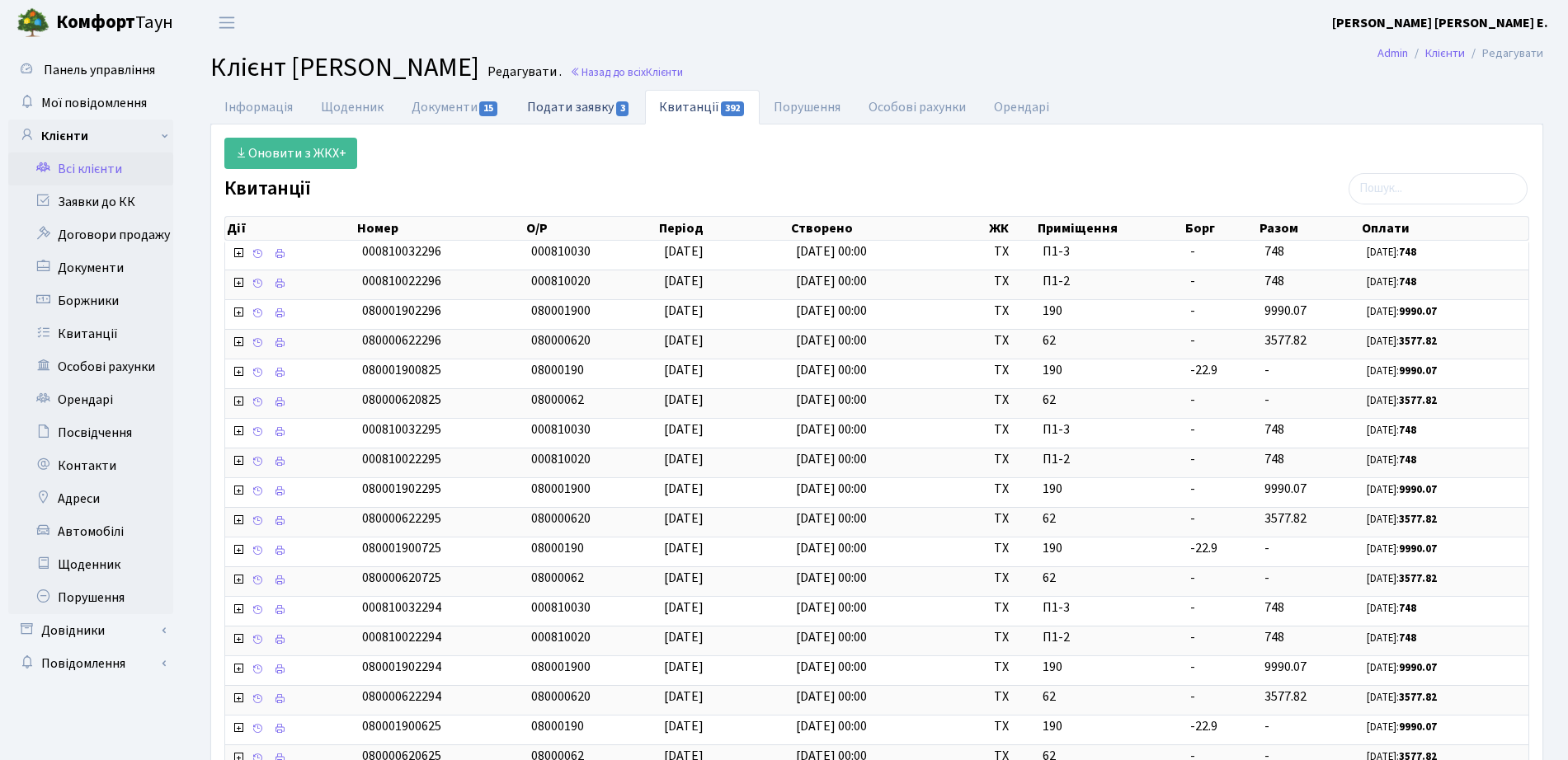
click at [583, 105] on link "Подати заявку 3" at bounding box center [578, 106] width 131 height 34
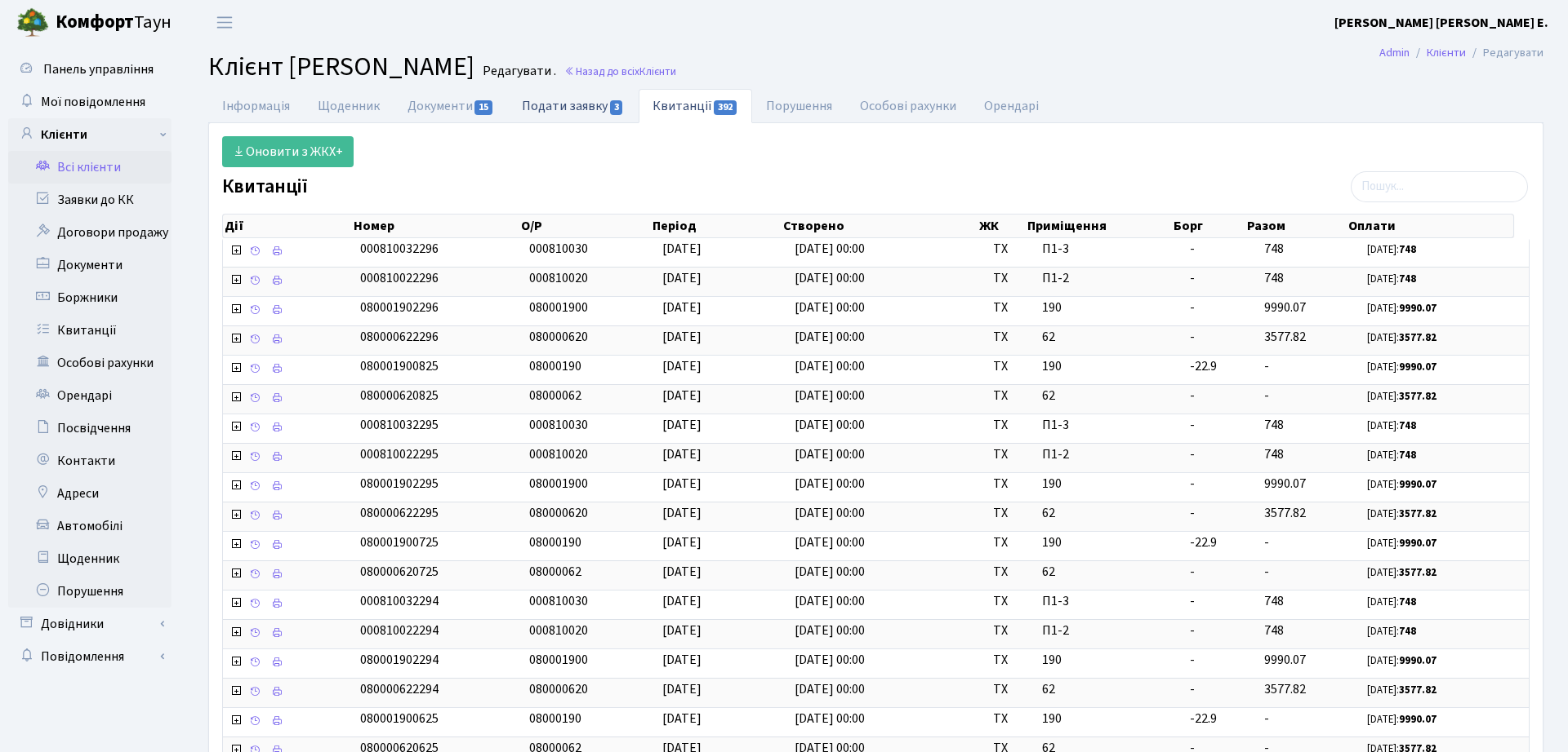
select select "25"
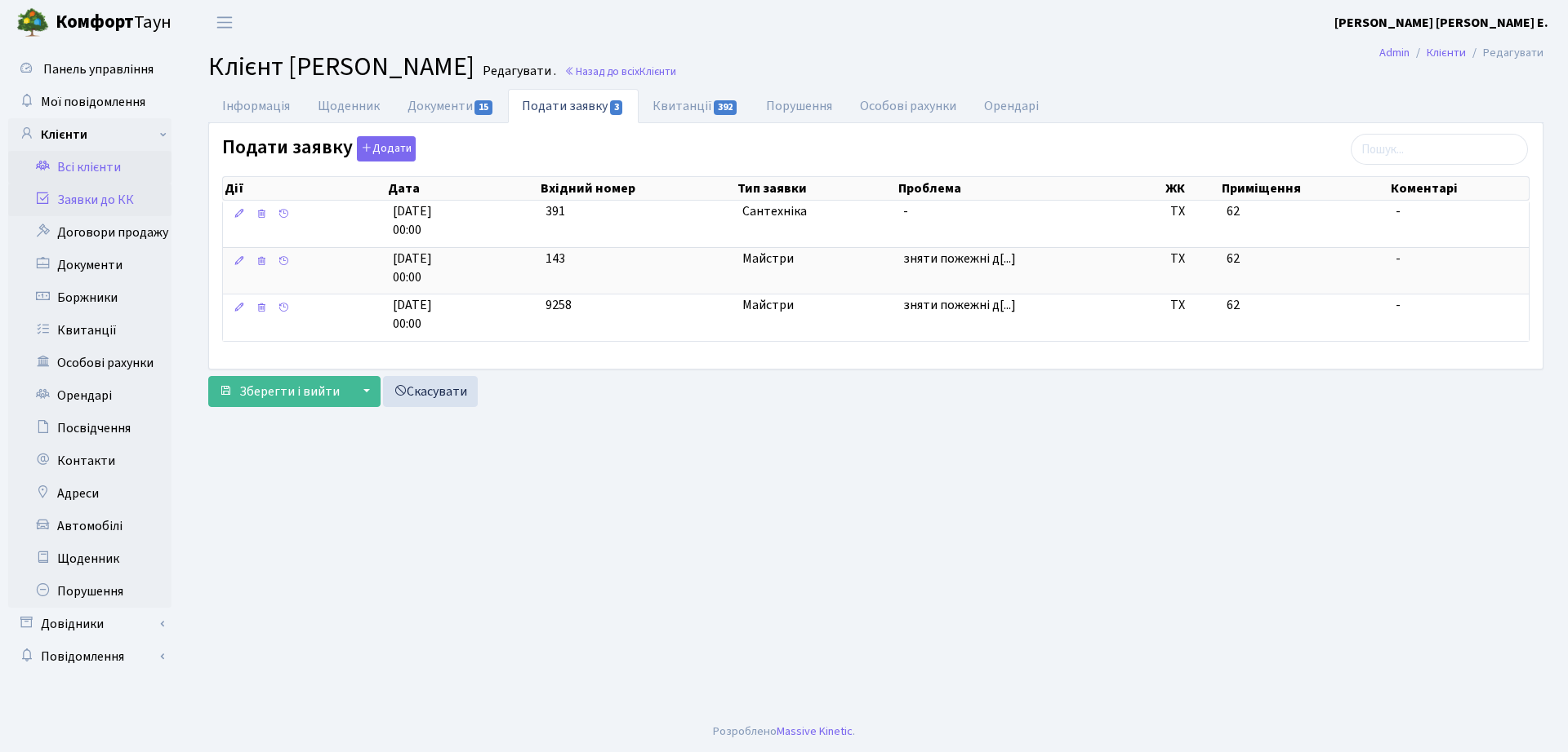
click at [142, 196] on link "Заявки до КК" at bounding box center [90, 200] width 163 height 32
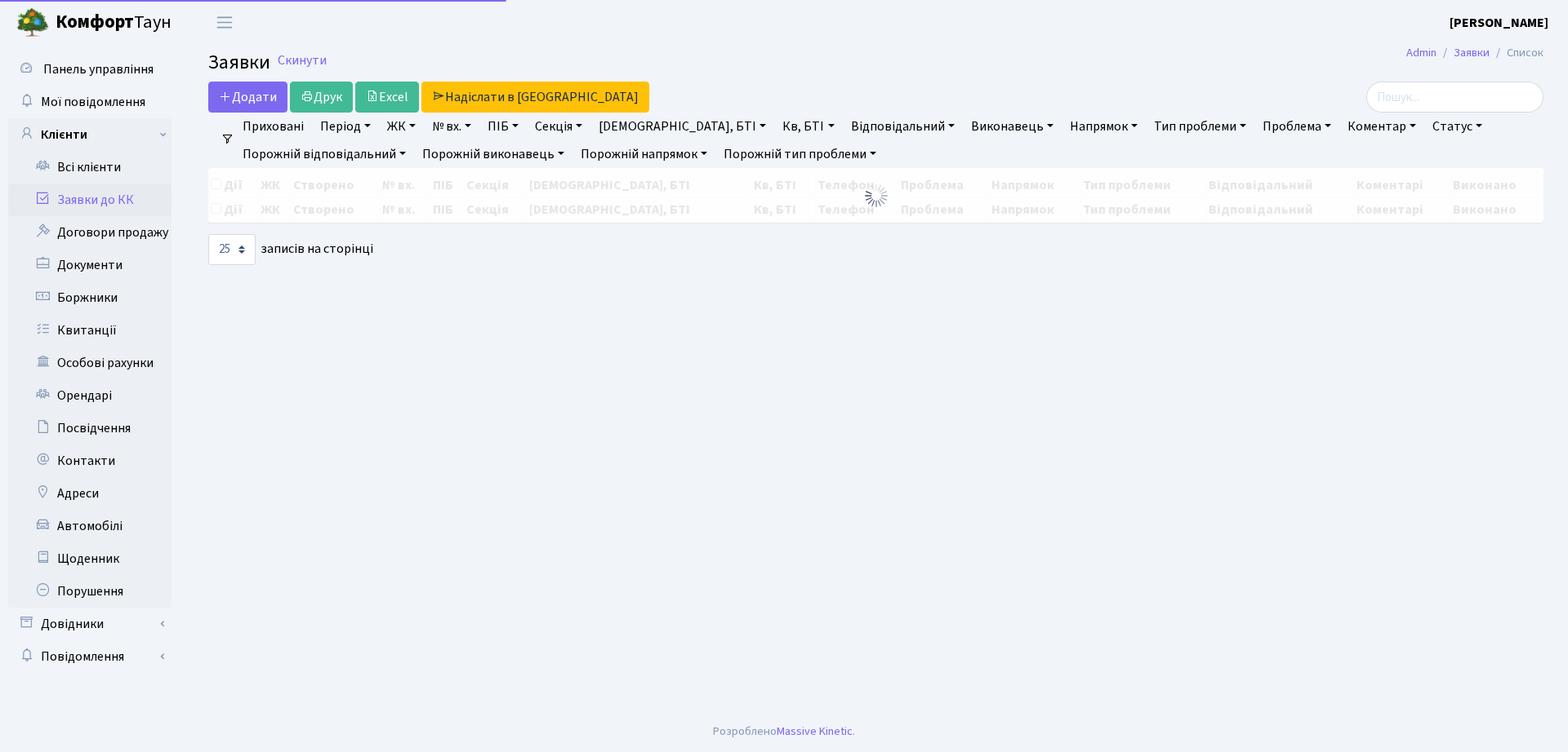
select select "25"
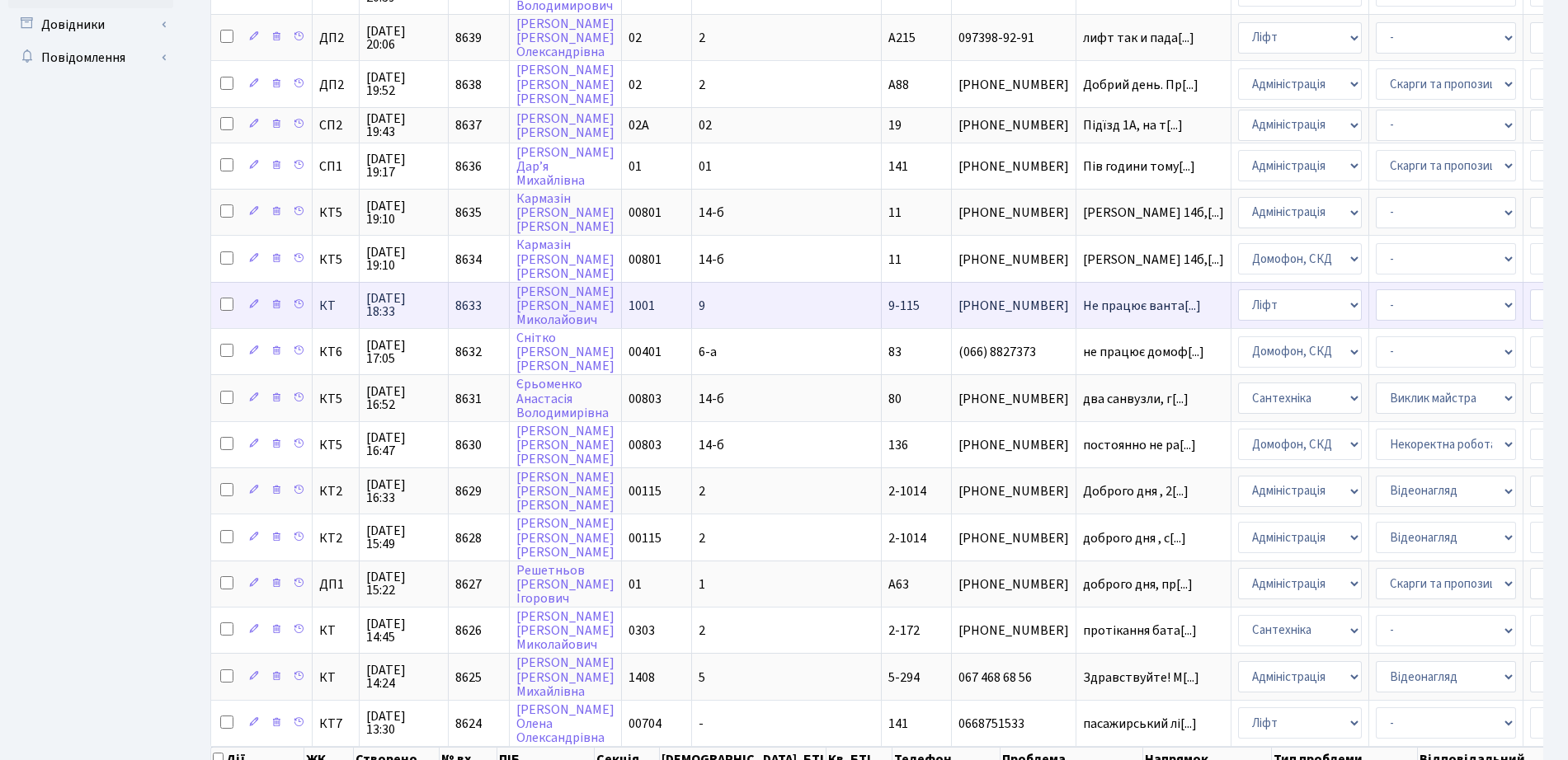
scroll to position [619, 0]
